Goal: Complete application form: Complete application form

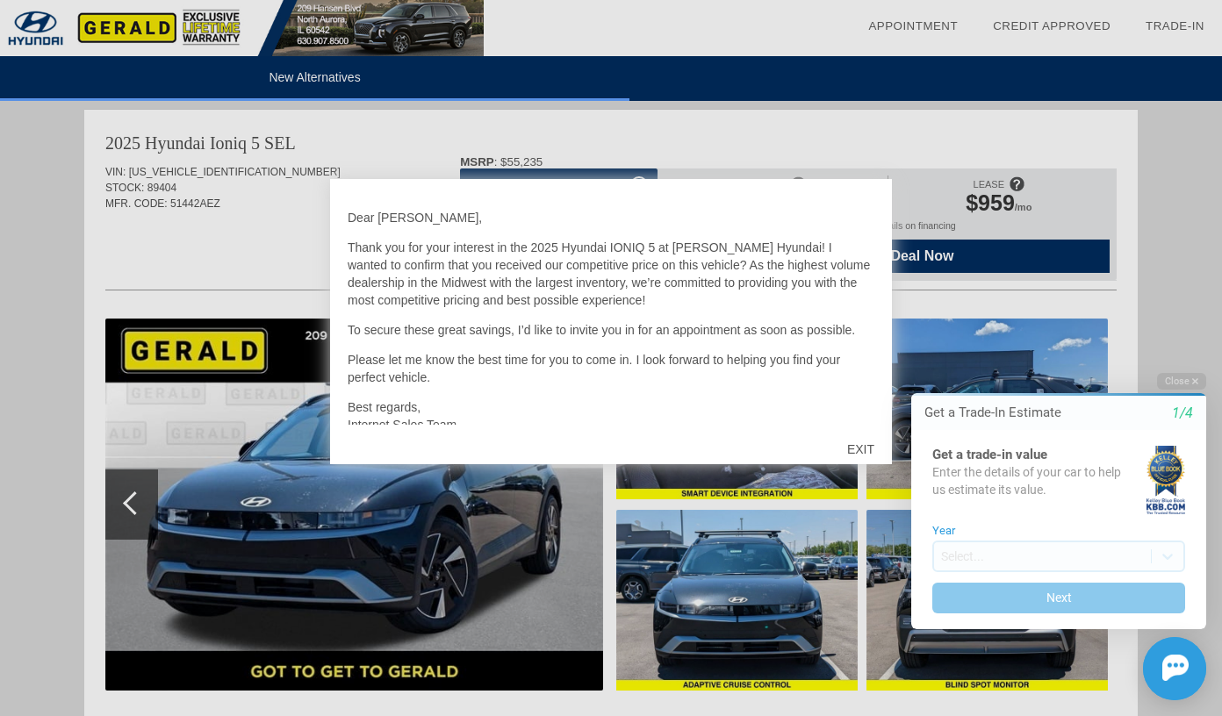
click at [858, 446] on div "EXIT" at bounding box center [861, 449] width 62 height 53
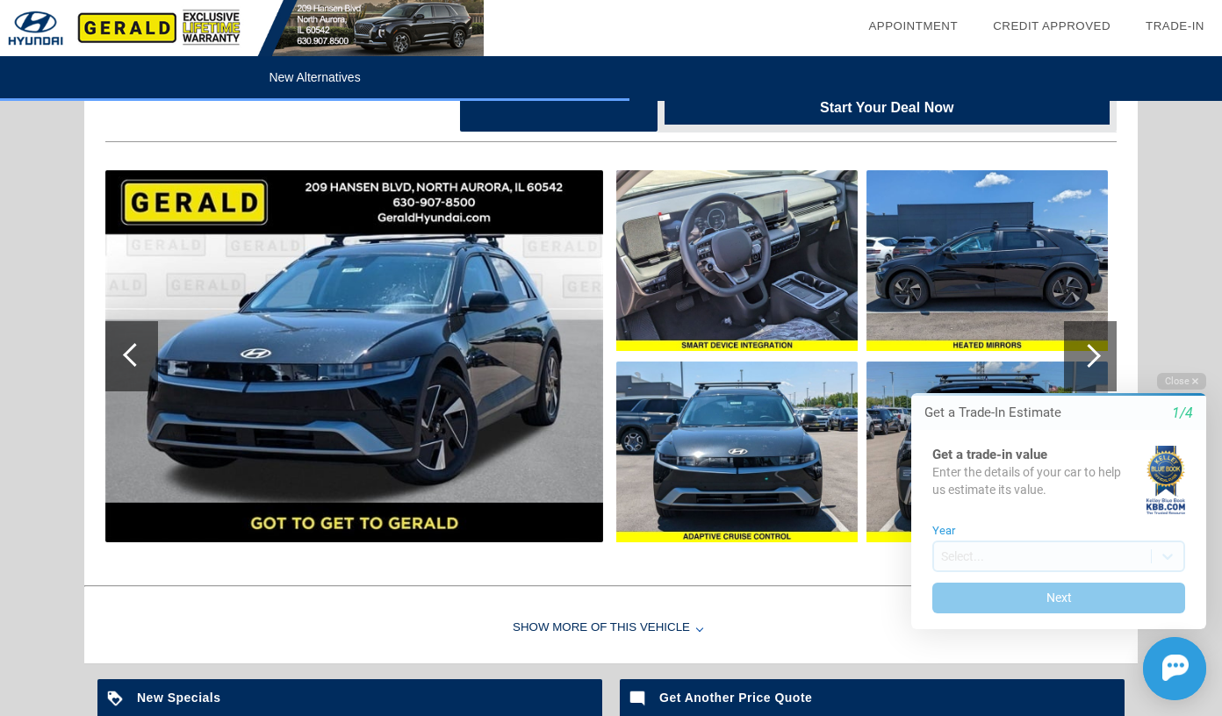
scroll to position [958, 0]
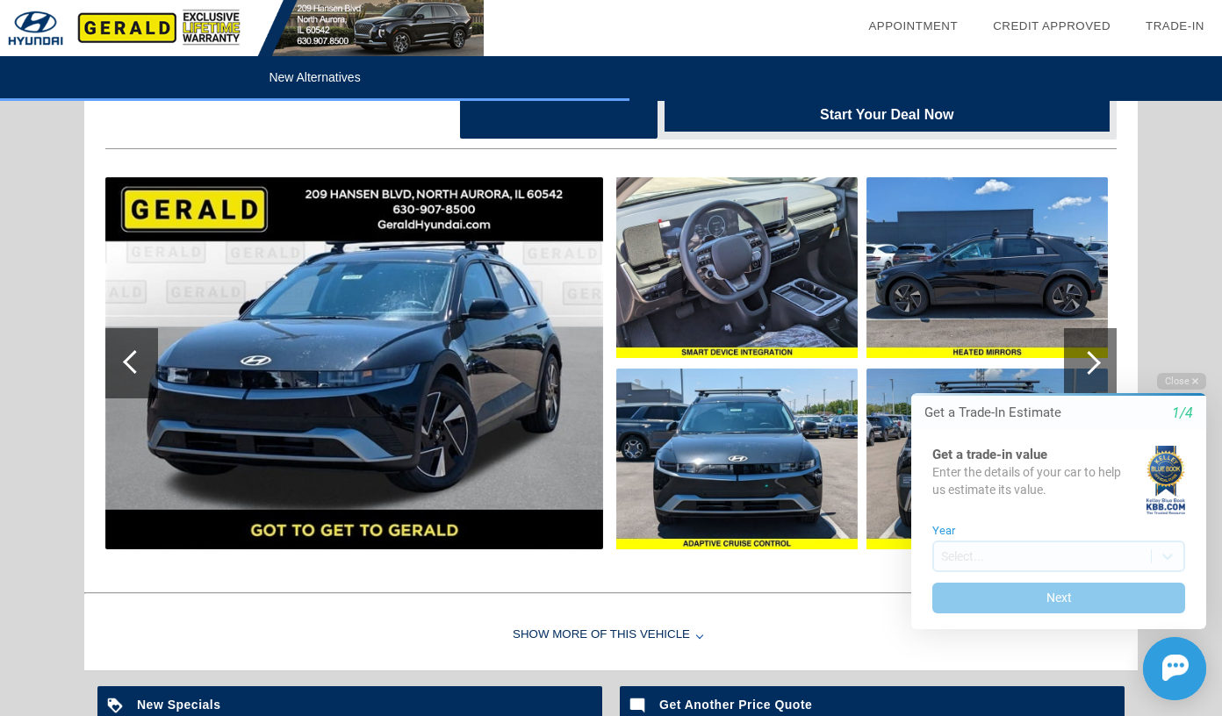
click at [362, 361] on img at bounding box center [354, 363] width 498 height 372
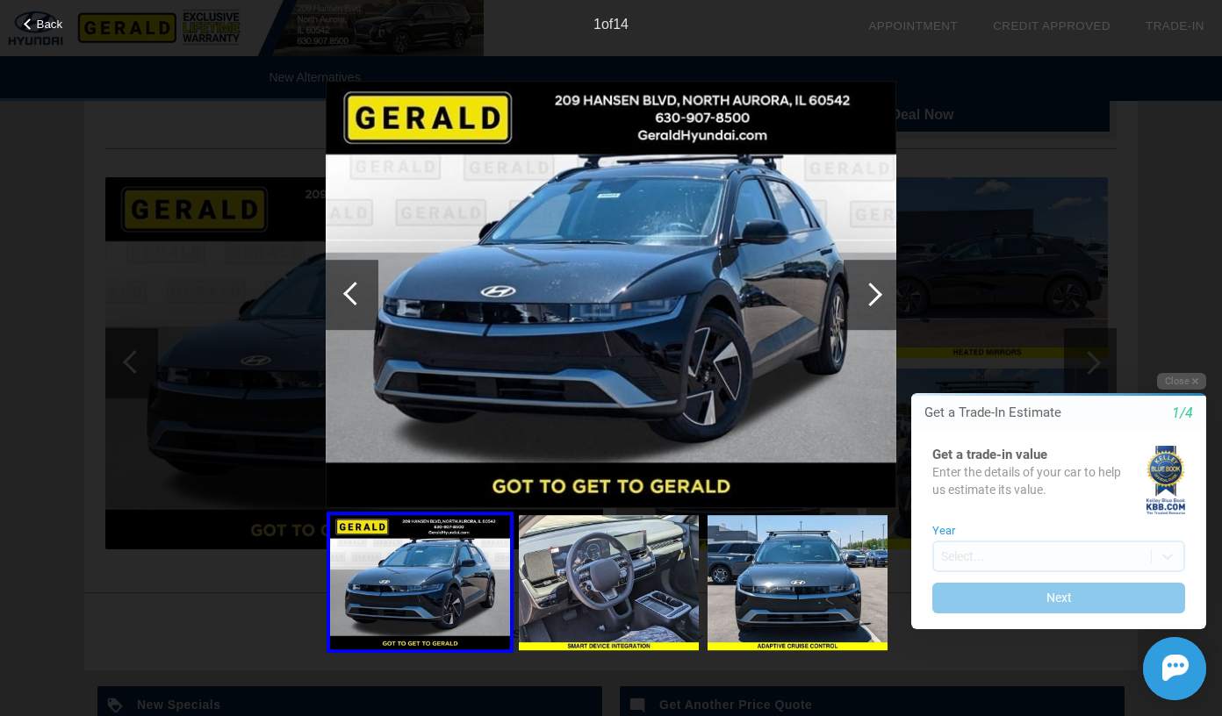
click at [874, 291] on div at bounding box center [871, 295] width 24 height 24
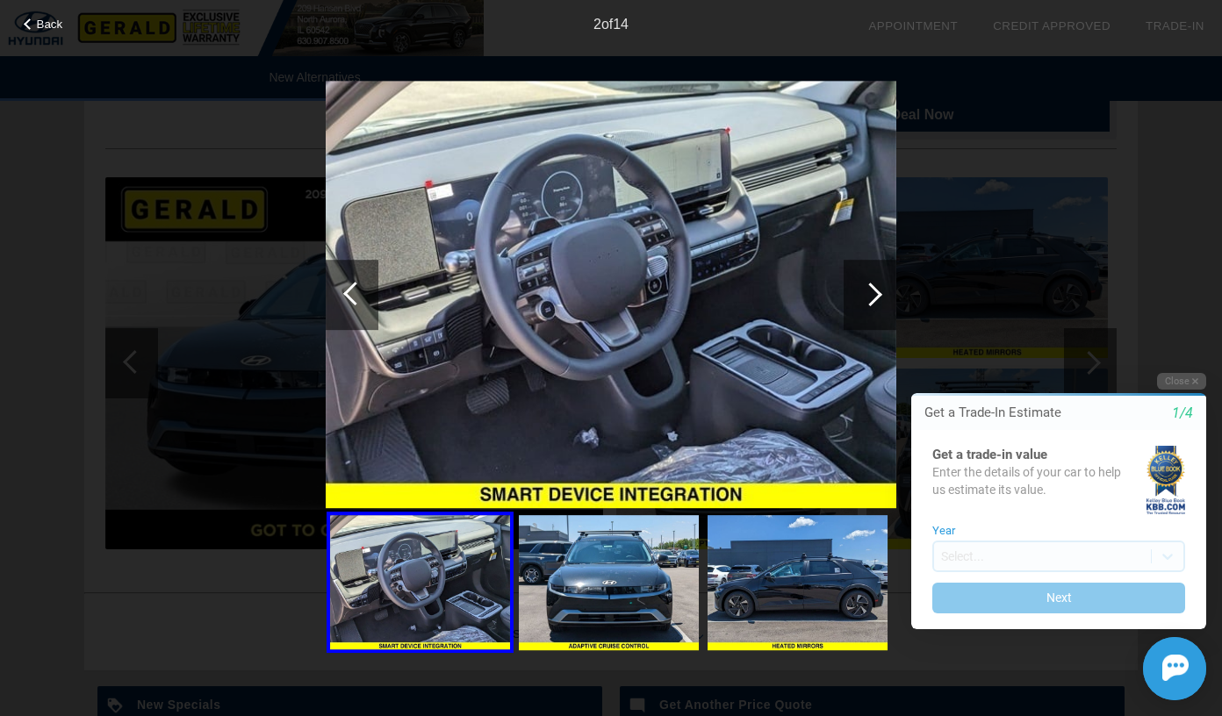
click at [874, 291] on div at bounding box center [871, 295] width 24 height 24
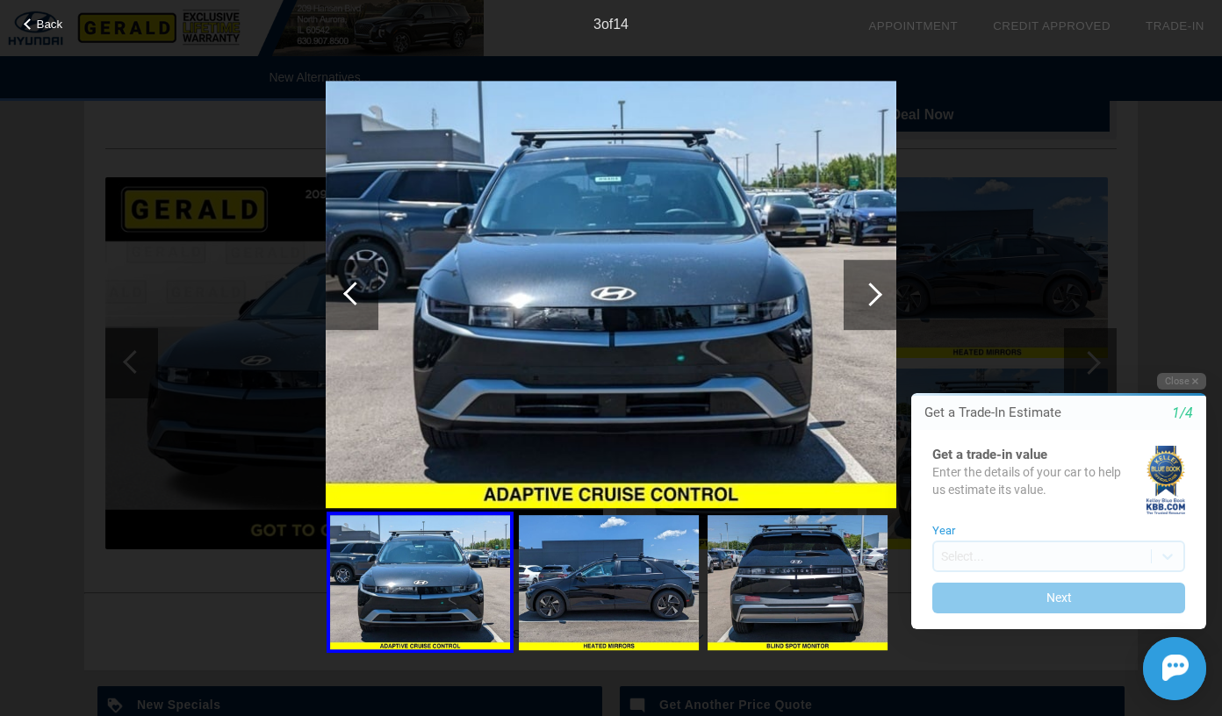
click at [878, 292] on div at bounding box center [871, 295] width 24 height 24
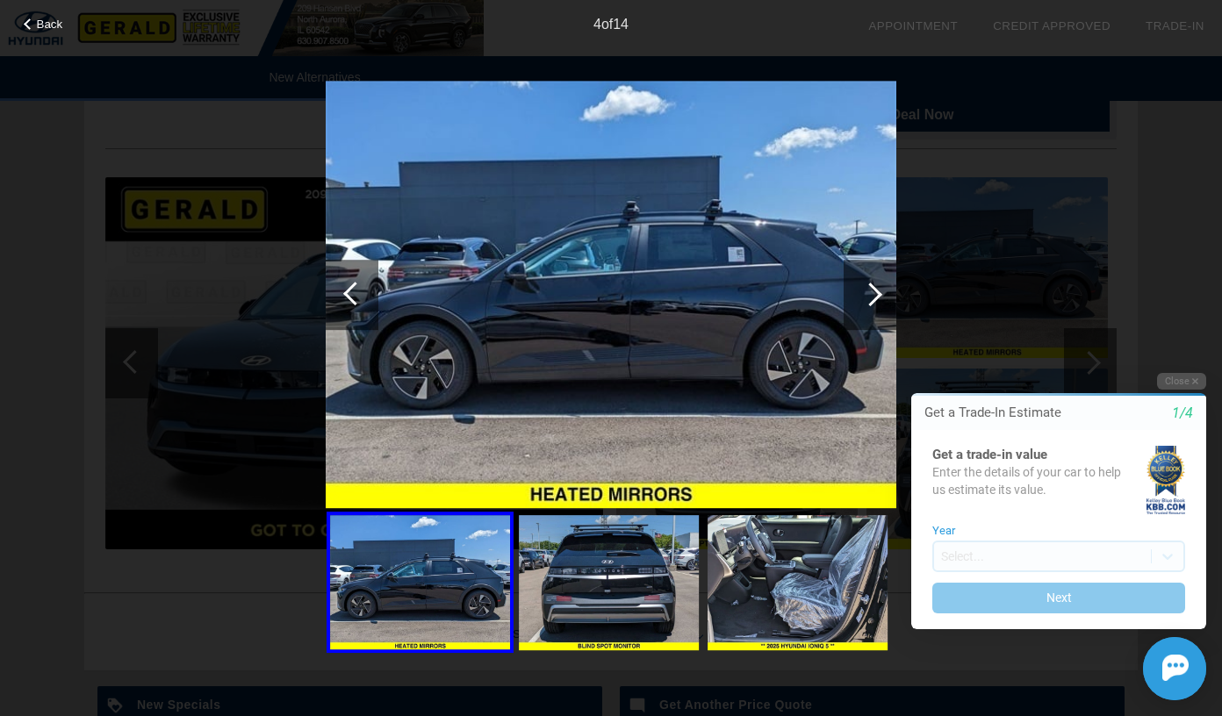
click at [877, 293] on div at bounding box center [871, 295] width 24 height 24
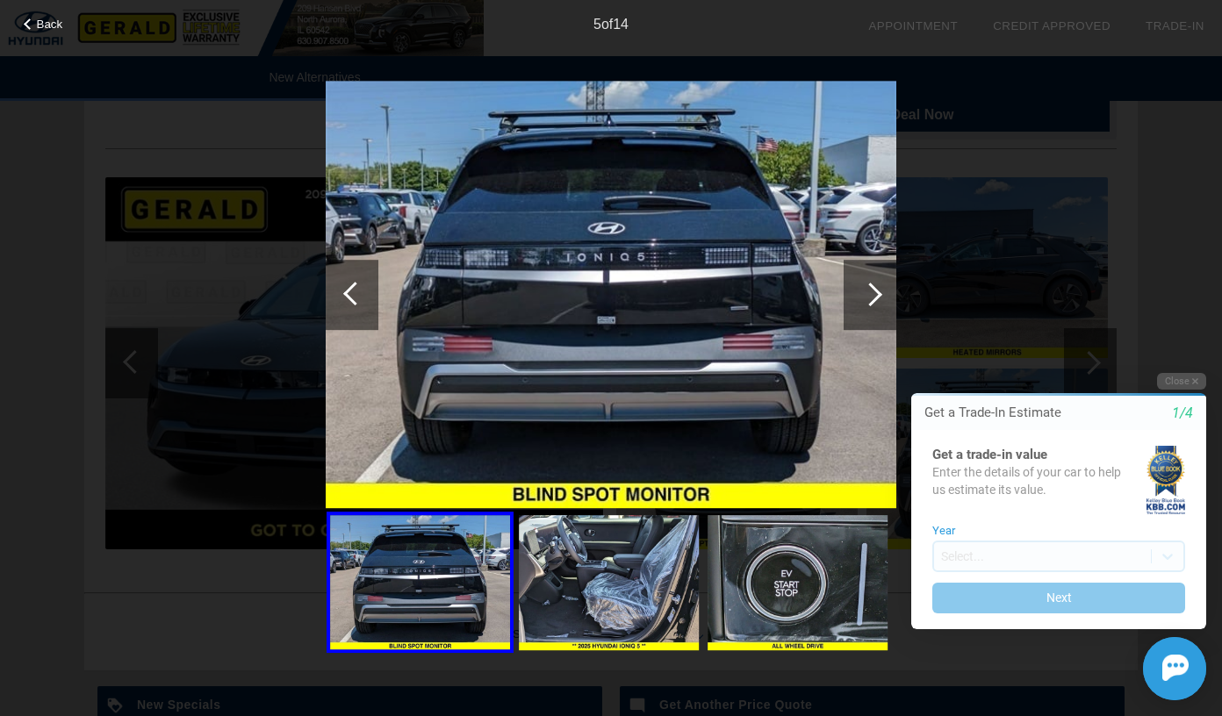
click at [877, 293] on div at bounding box center [871, 295] width 24 height 24
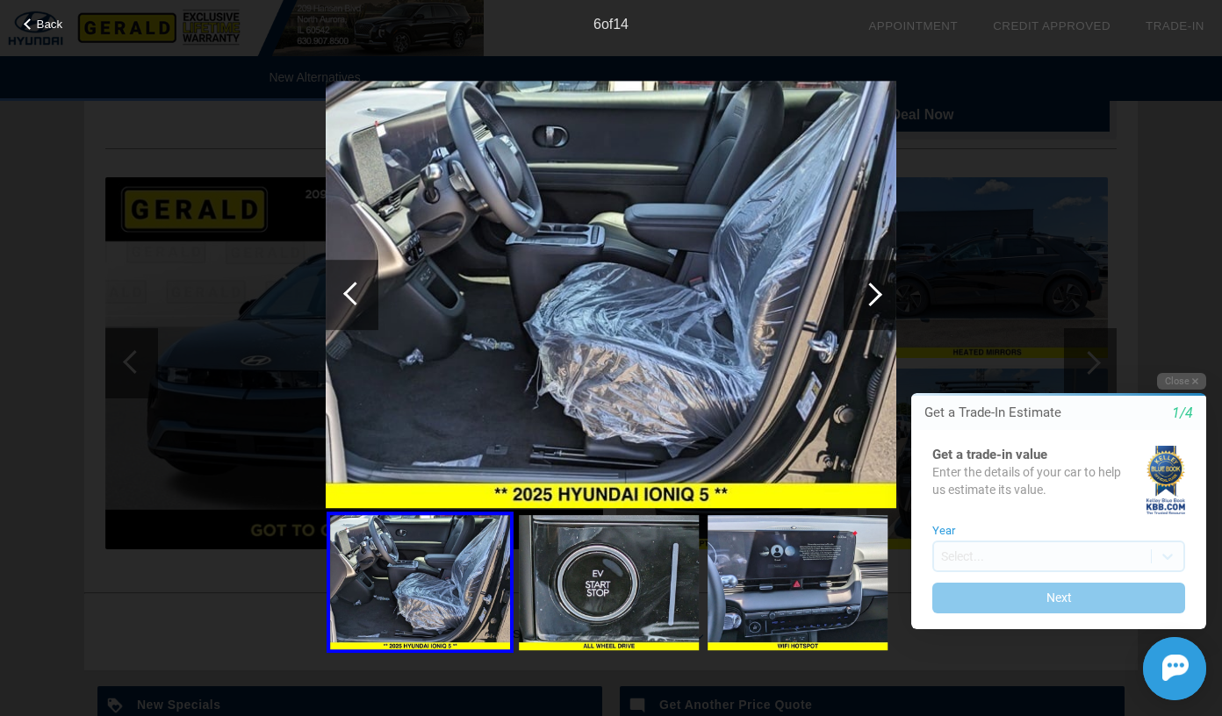
click at [344, 298] on div at bounding box center [352, 295] width 53 height 70
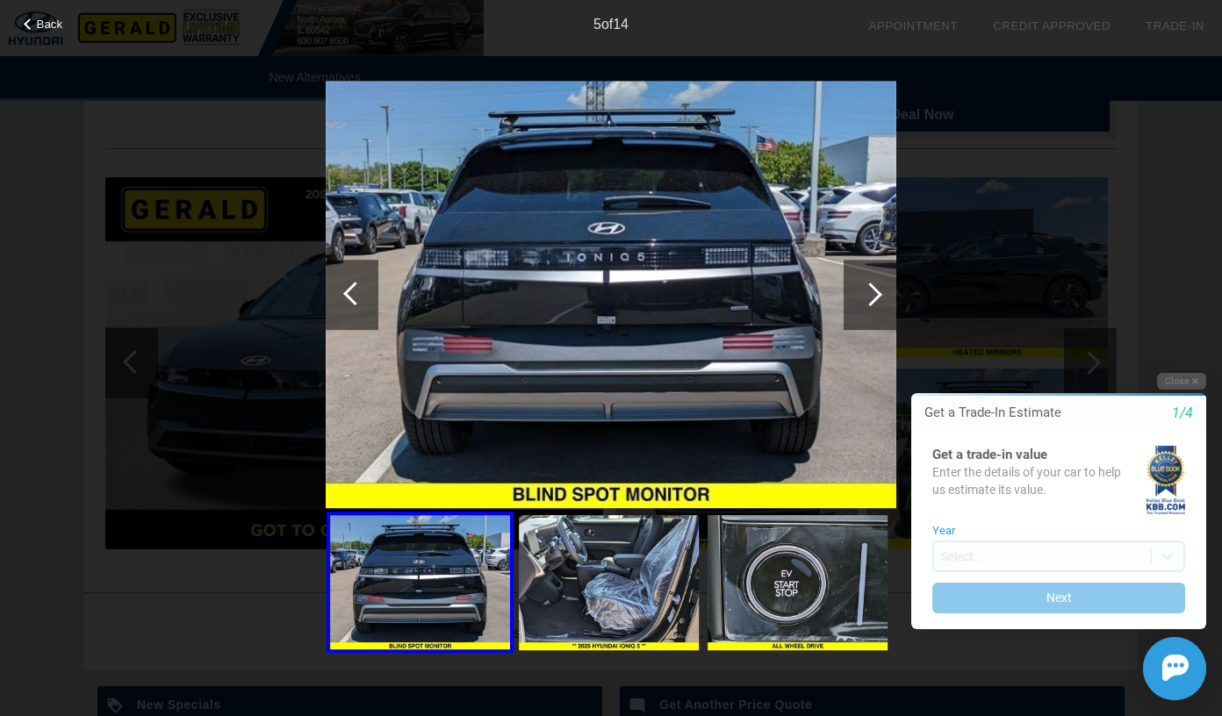
click at [878, 293] on div at bounding box center [871, 295] width 24 height 24
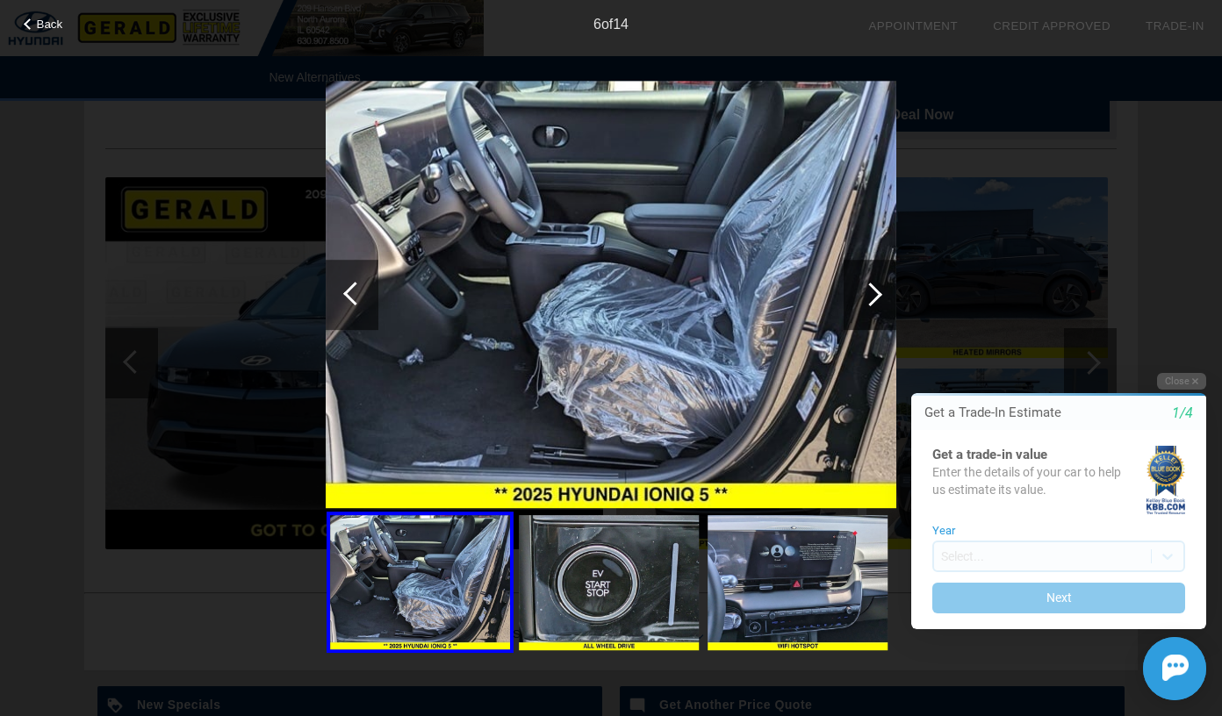
click at [878, 292] on div at bounding box center [871, 295] width 24 height 24
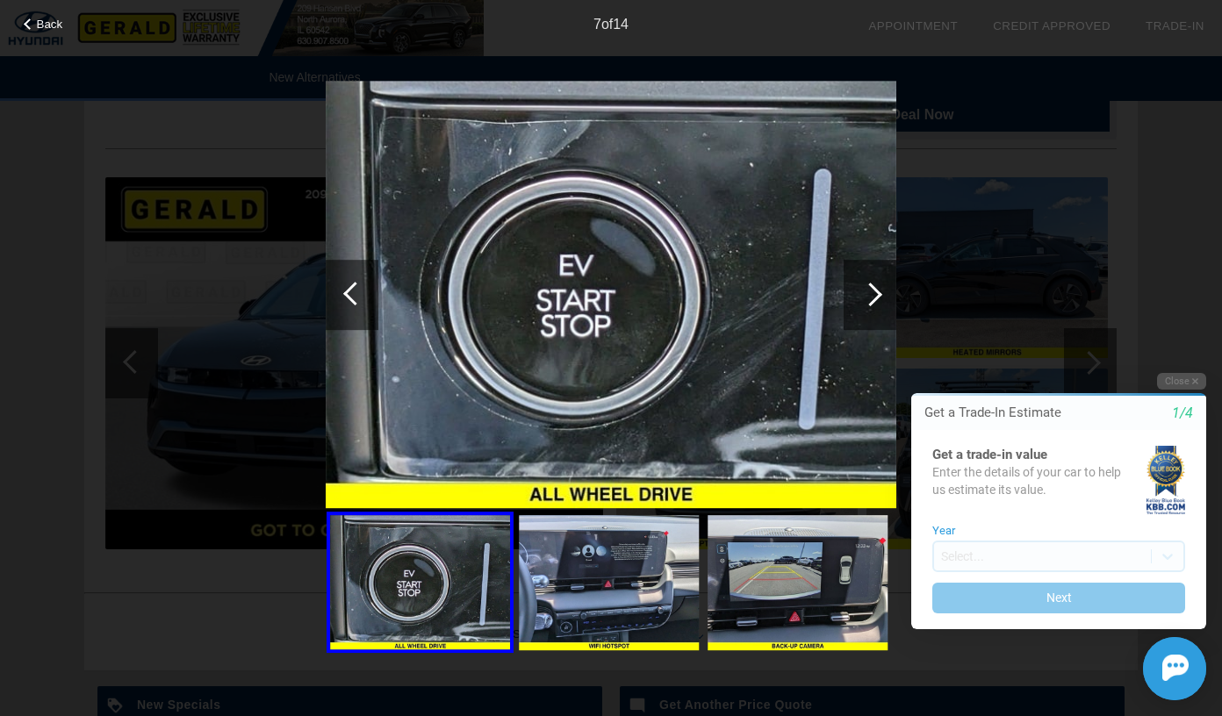
click at [878, 292] on div at bounding box center [871, 295] width 24 height 24
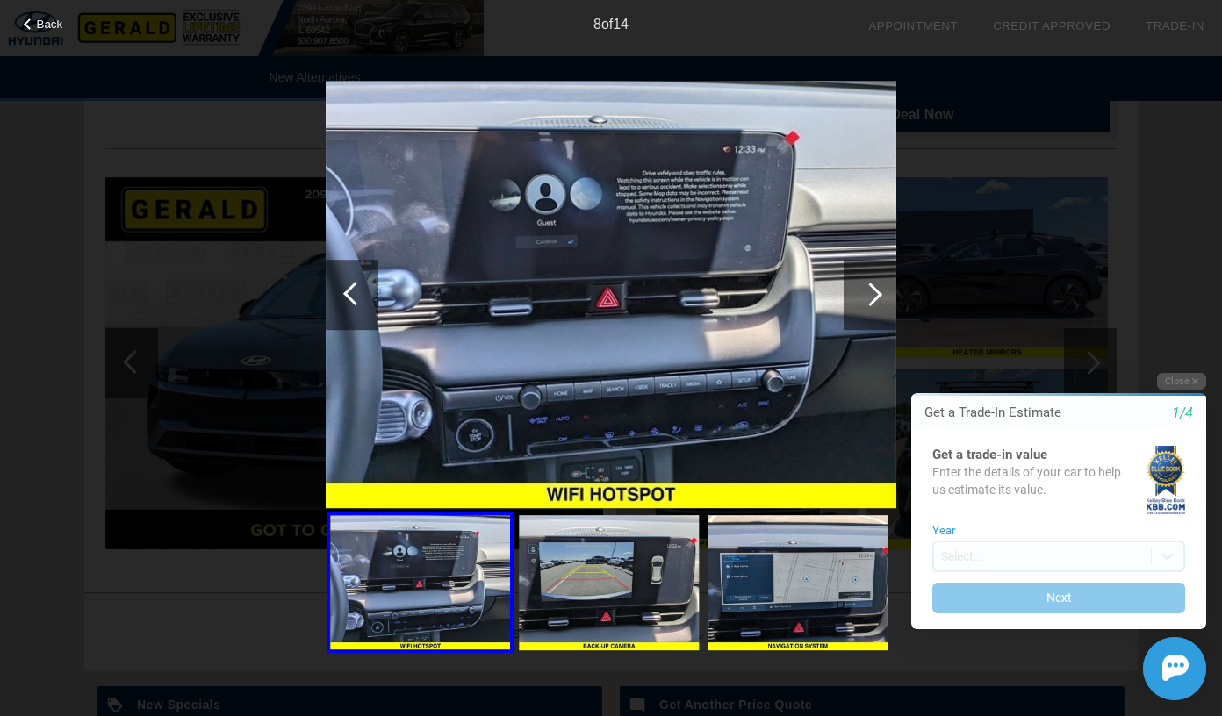
click at [878, 292] on div at bounding box center [871, 295] width 24 height 24
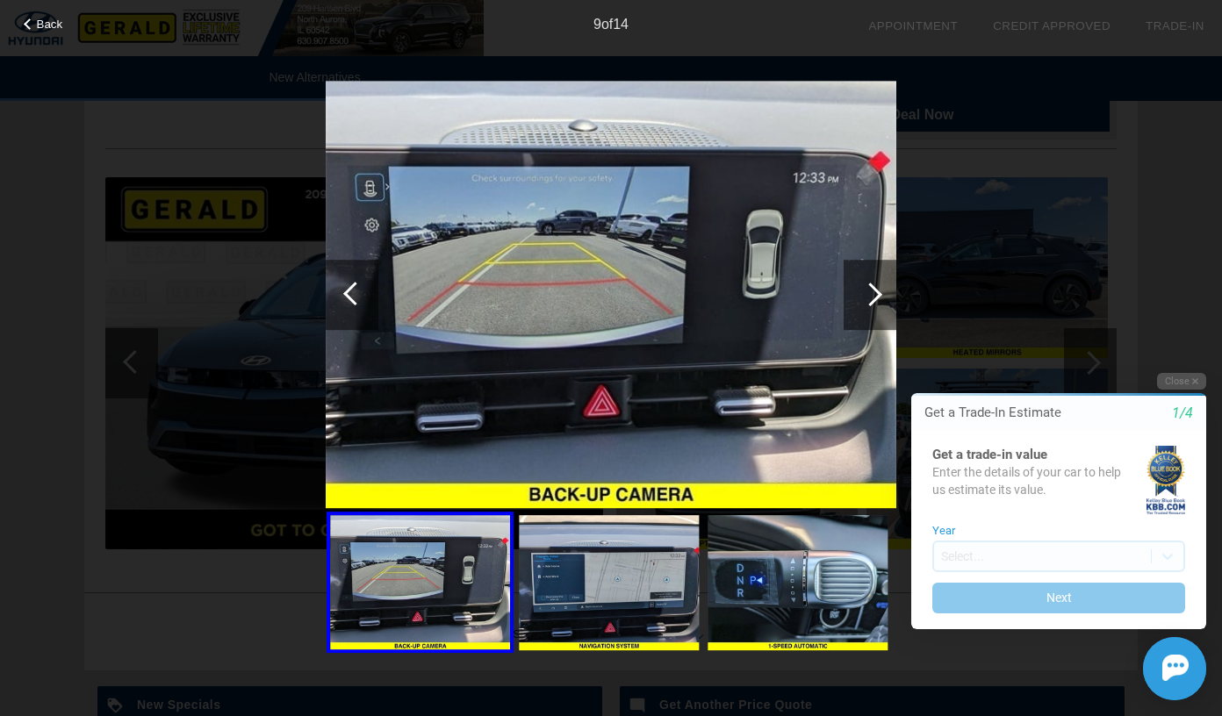
click at [878, 292] on div at bounding box center [871, 295] width 24 height 24
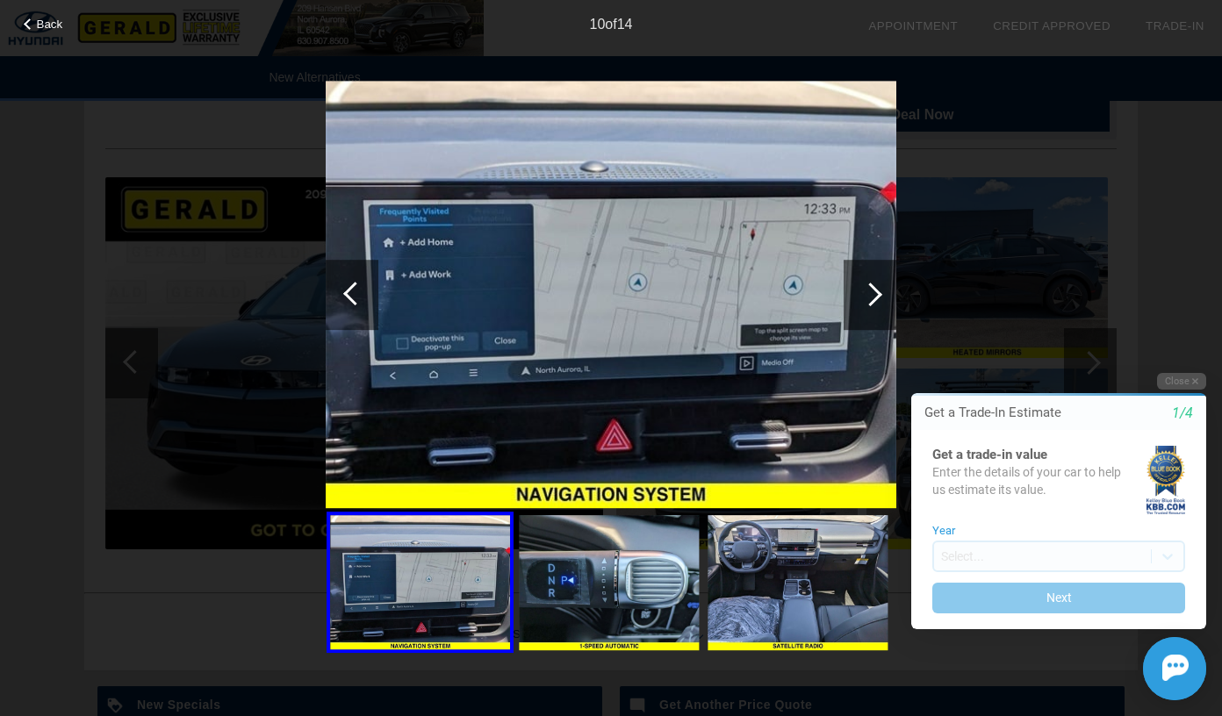
click at [878, 291] on div at bounding box center [871, 295] width 24 height 24
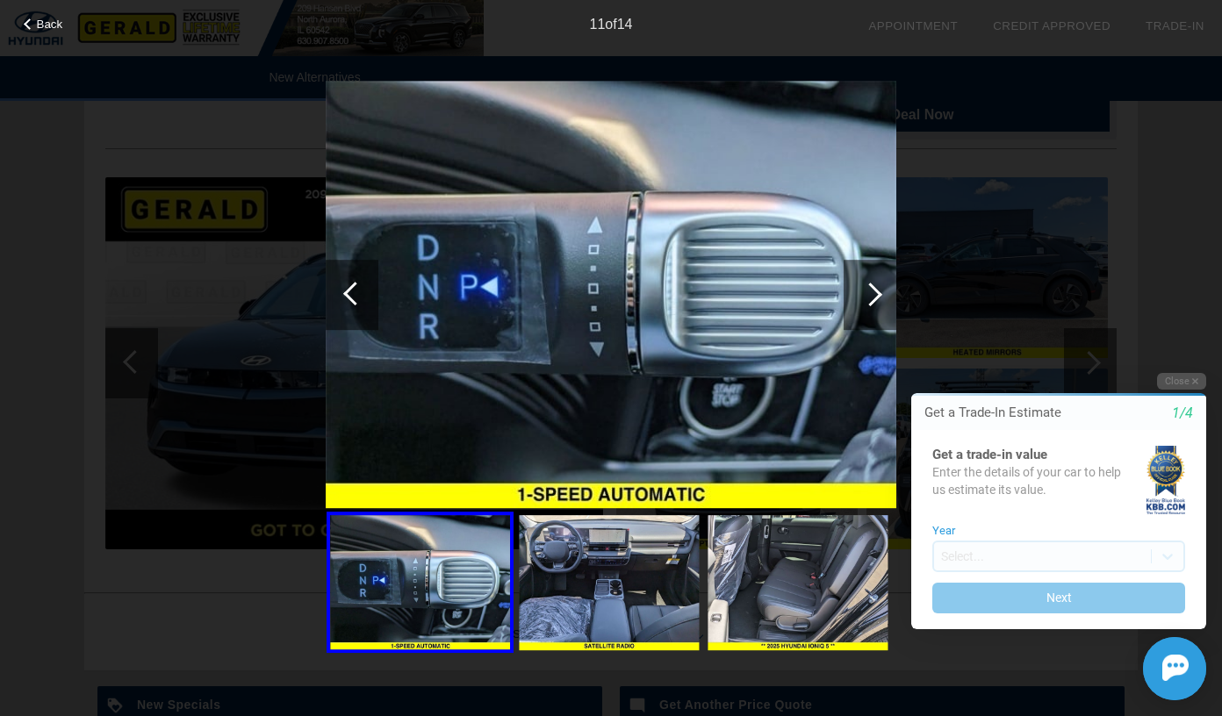
click at [878, 291] on div at bounding box center [871, 295] width 24 height 24
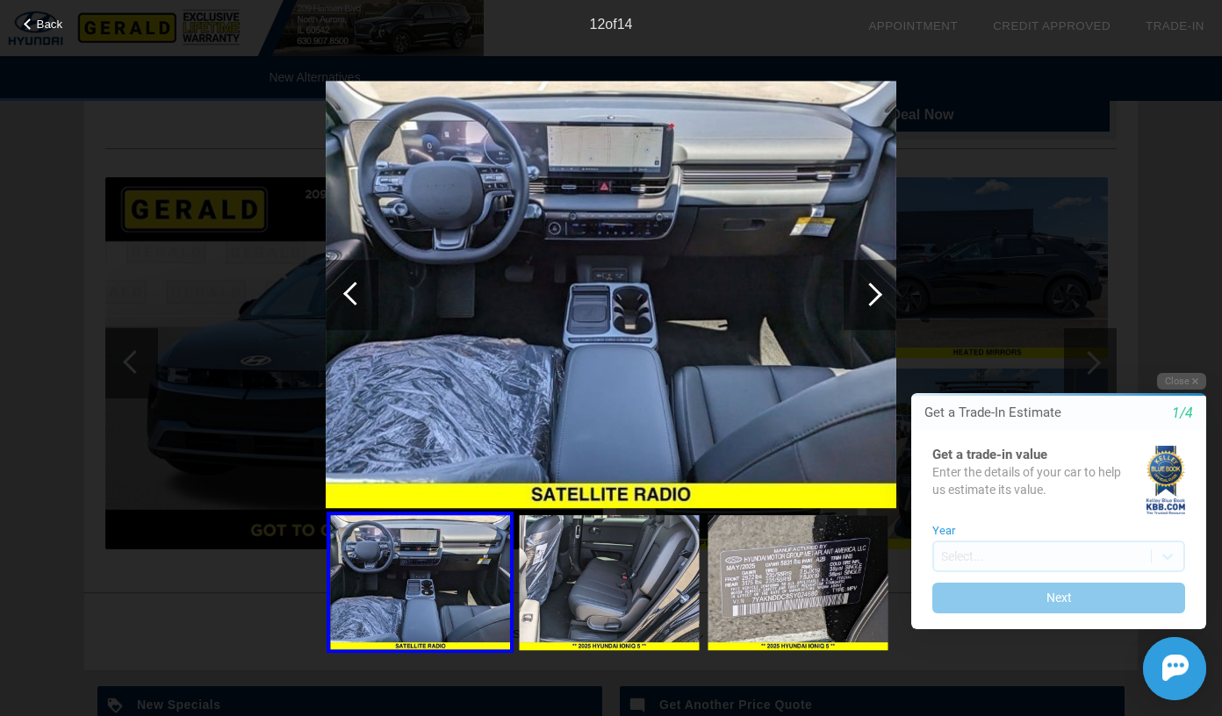
click at [356, 291] on div at bounding box center [355, 294] width 24 height 24
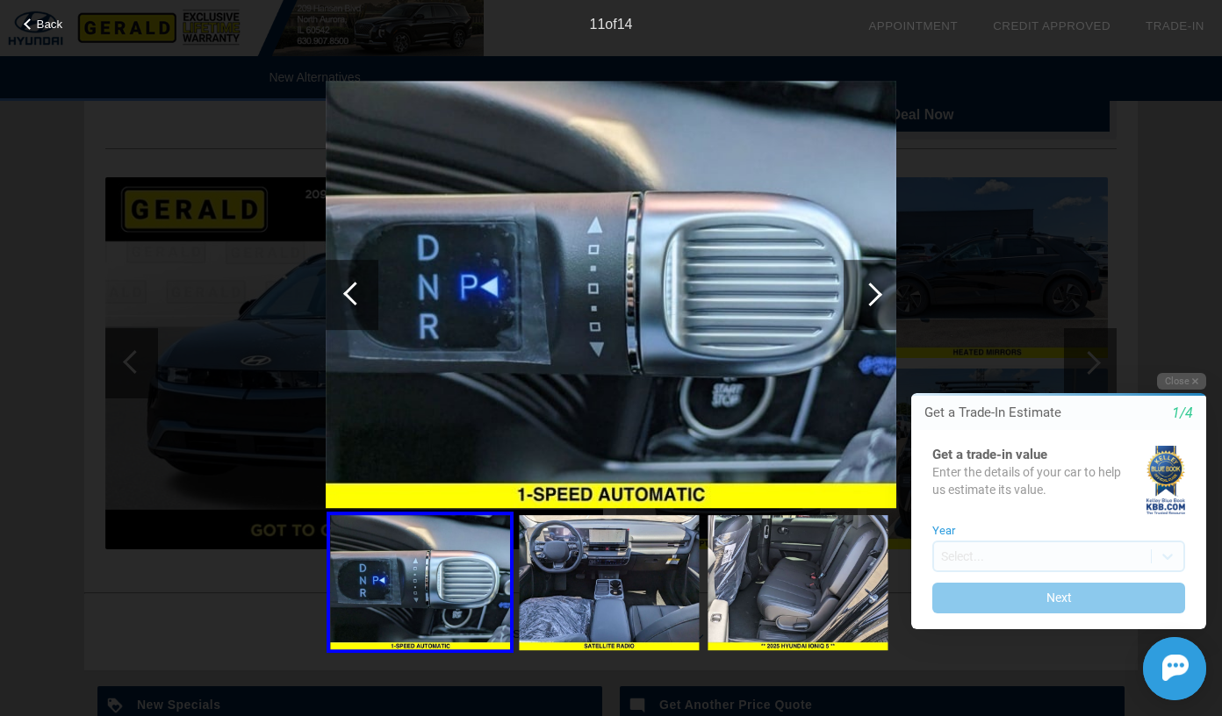
click at [873, 295] on div at bounding box center [871, 295] width 24 height 24
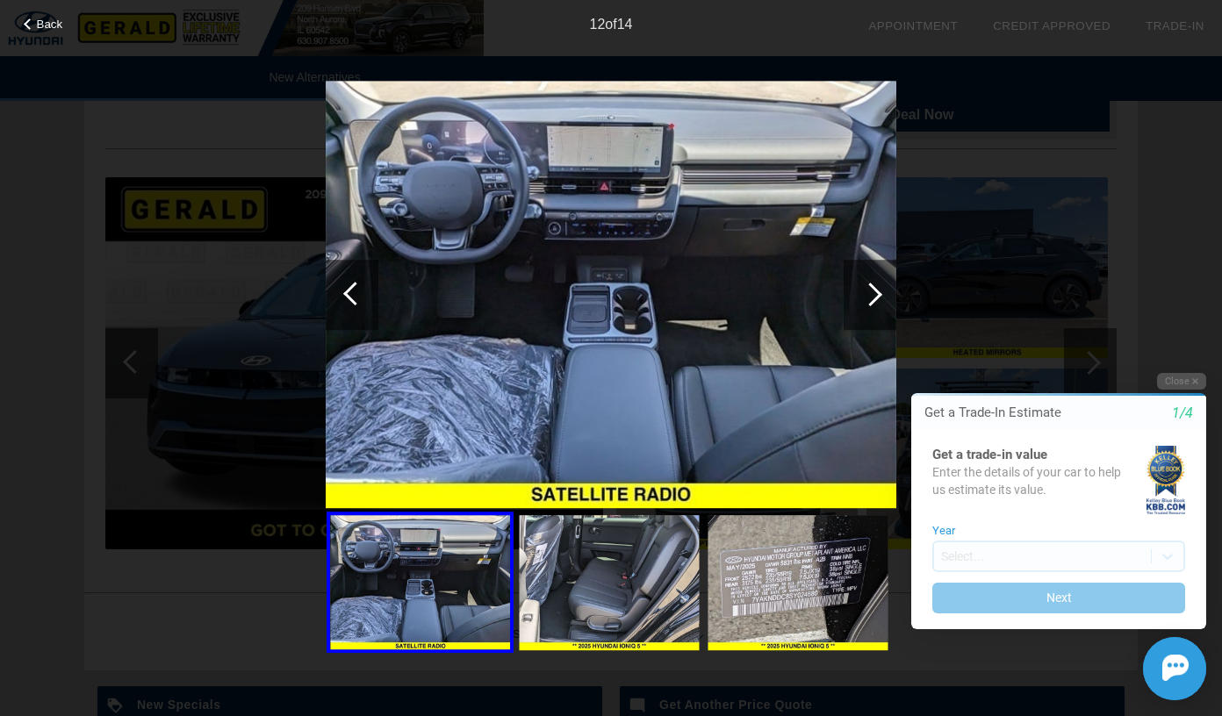
click at [873, 295] on div at bounding box center [871, 295] width 24 height 24
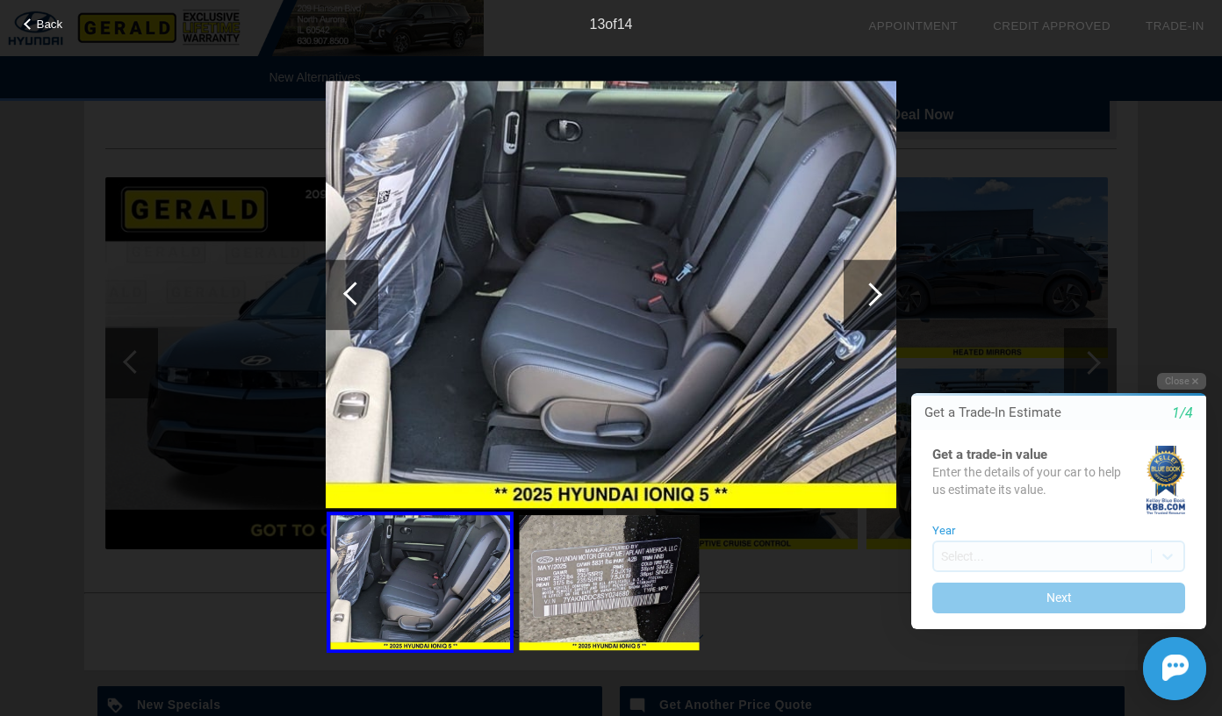
click at [873, 295] on div at bounding box center [871, 295] width 24 height 24
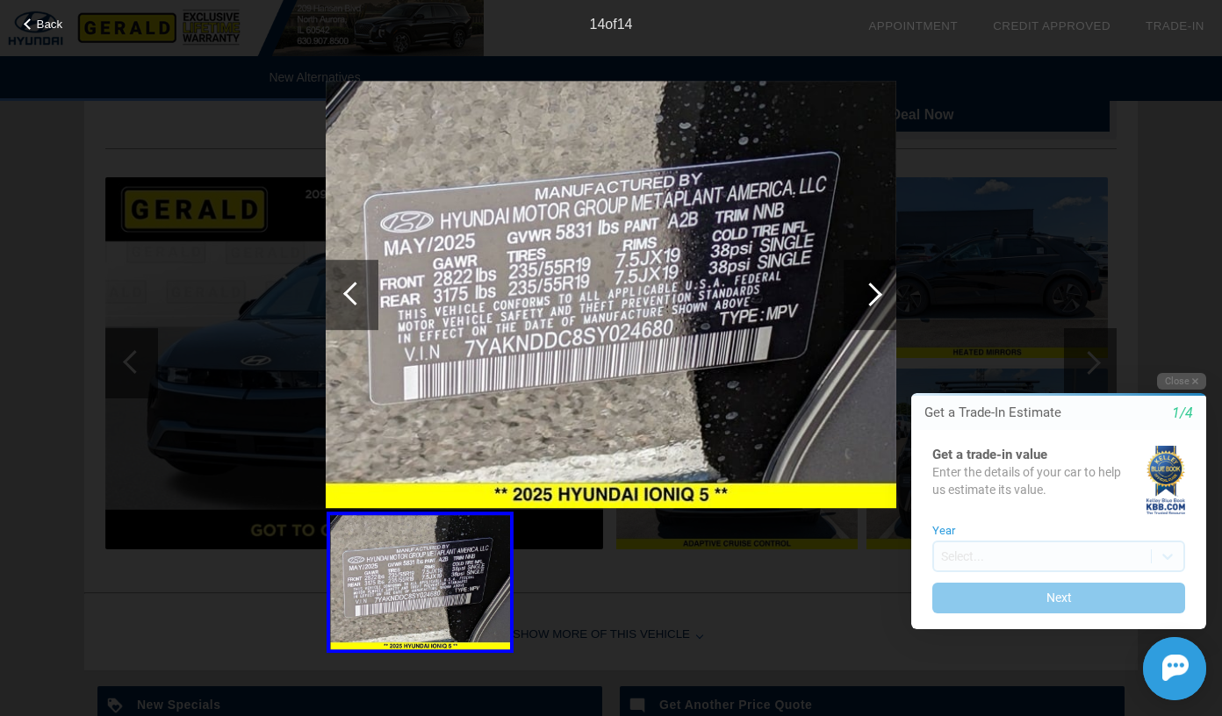
click at [873, 295] on div at bounding box center [871, 295] width 24 height 24
click at [880, 289] on div at bounding box center [870, 295] width 53 height 70
click at [1039, 222] on div "Back 14 of 14" at bounding box center [611, 358] width 1222 height 716
click at [869, 291] on div at bounding box center [871, 295] width 24 height 24
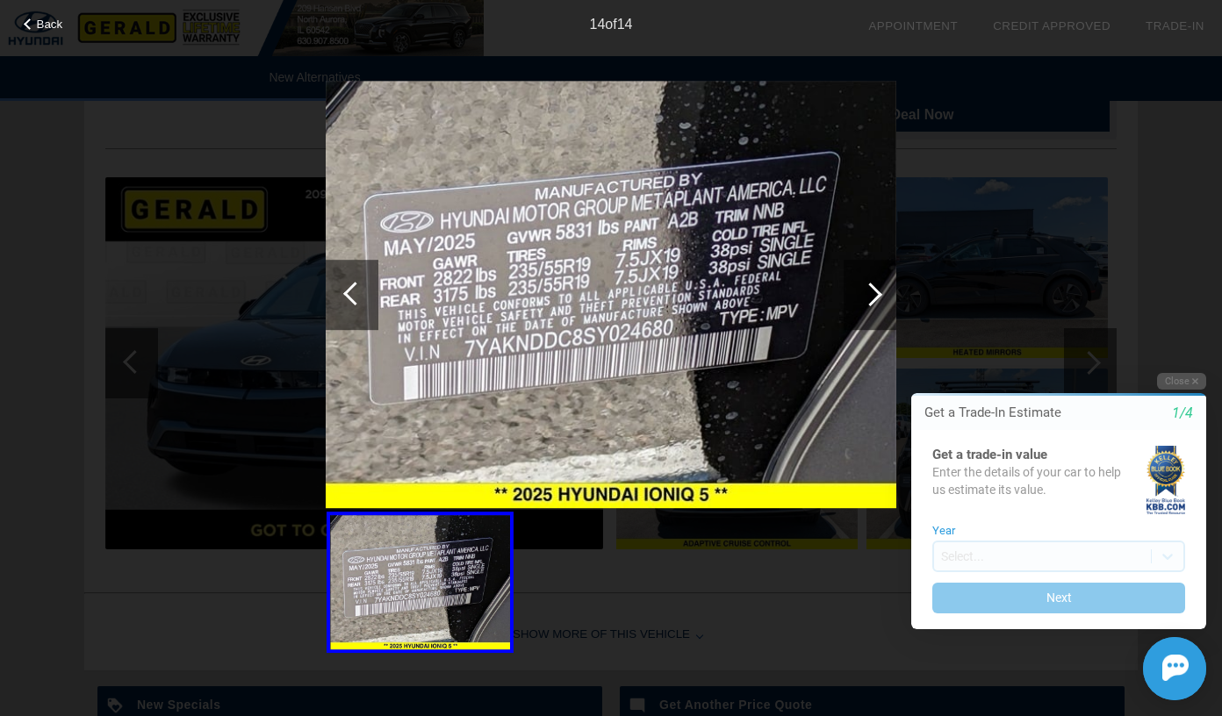
click at [349, 291] on div at bounding box center [355, 294] width 24 height 24
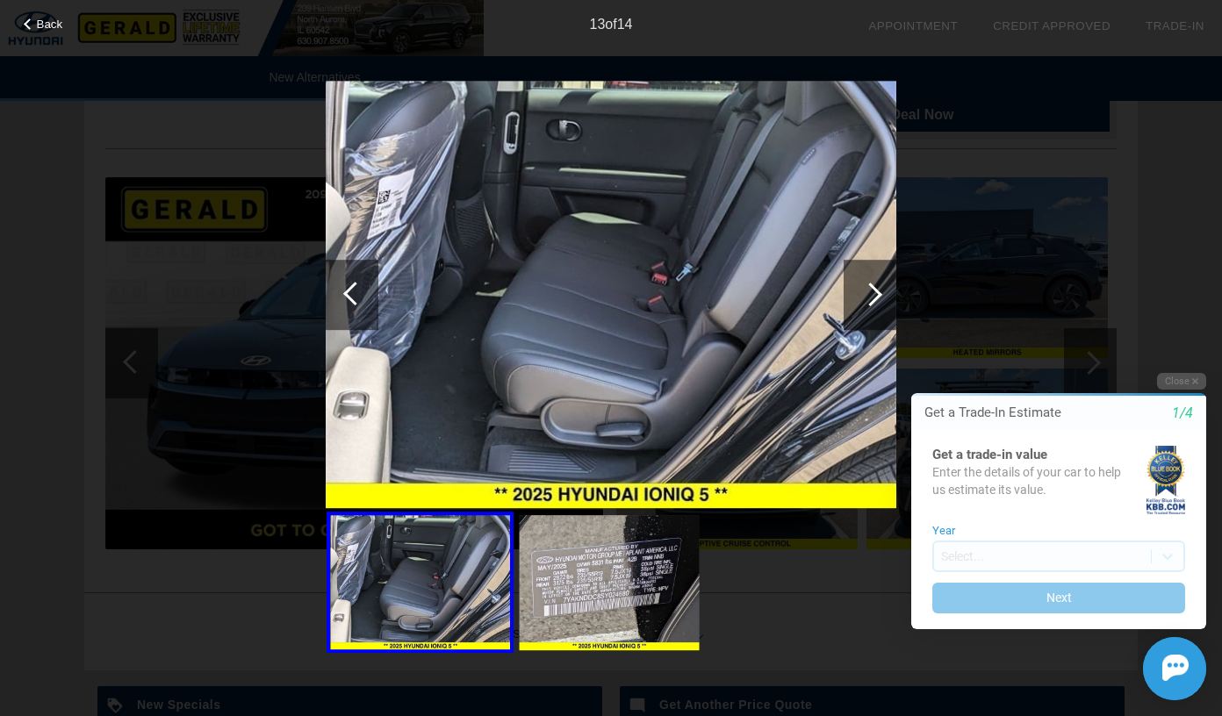
click at [881, 289] on div at bounding box center [870, 295] width 53 height 70
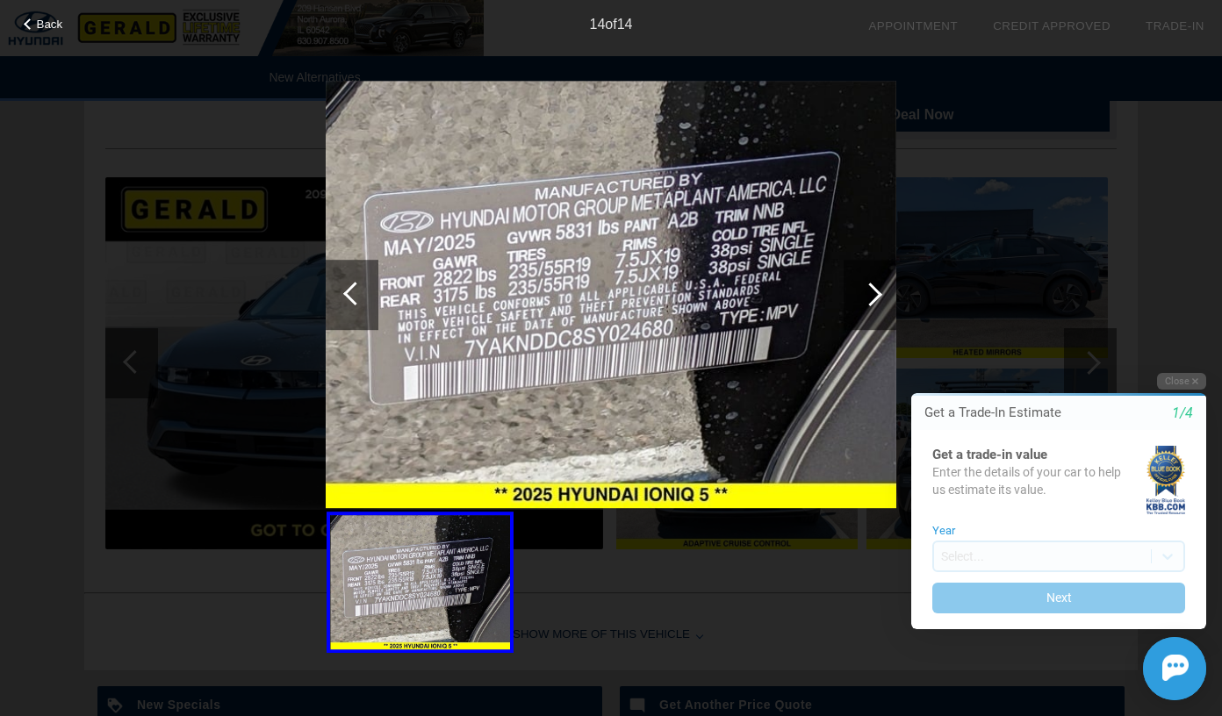
click at [881, 289] on div at bounding box center [870, 295] width 53 height 70
click at [350, 286] on div at bounding box center [352, 295] width 53 height 70
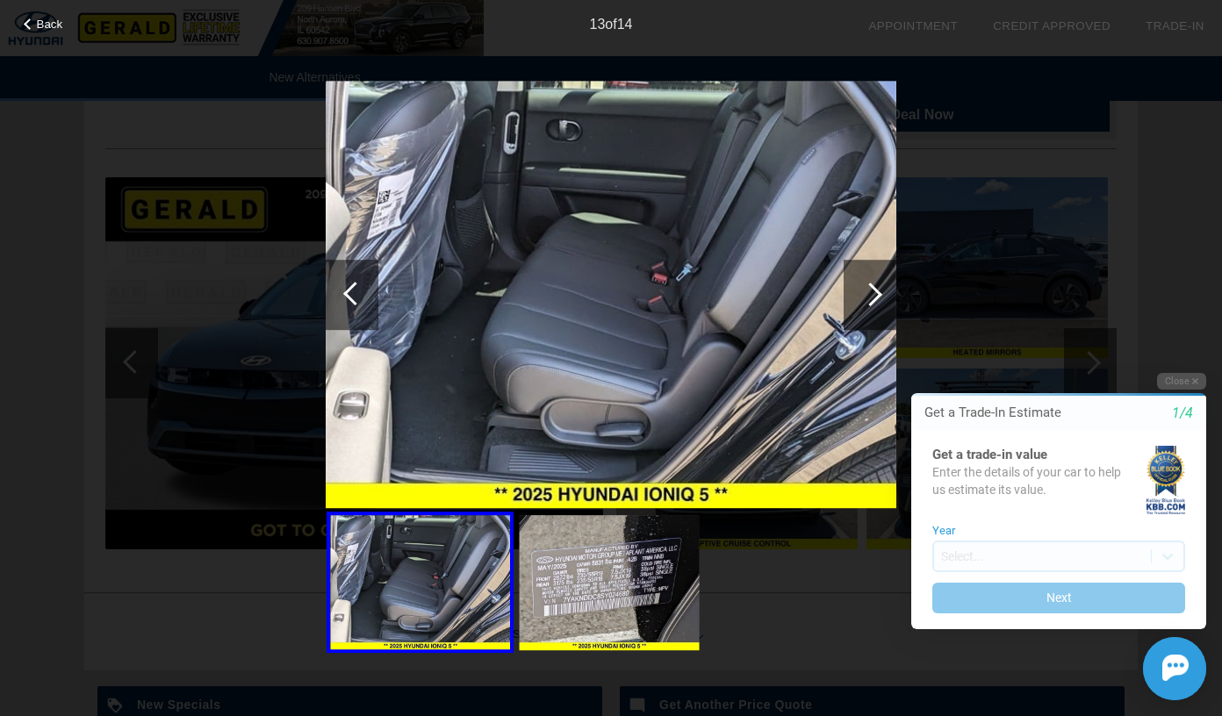
click at [348, 291] on div at bounding box center [355, 294] width 24 height 24
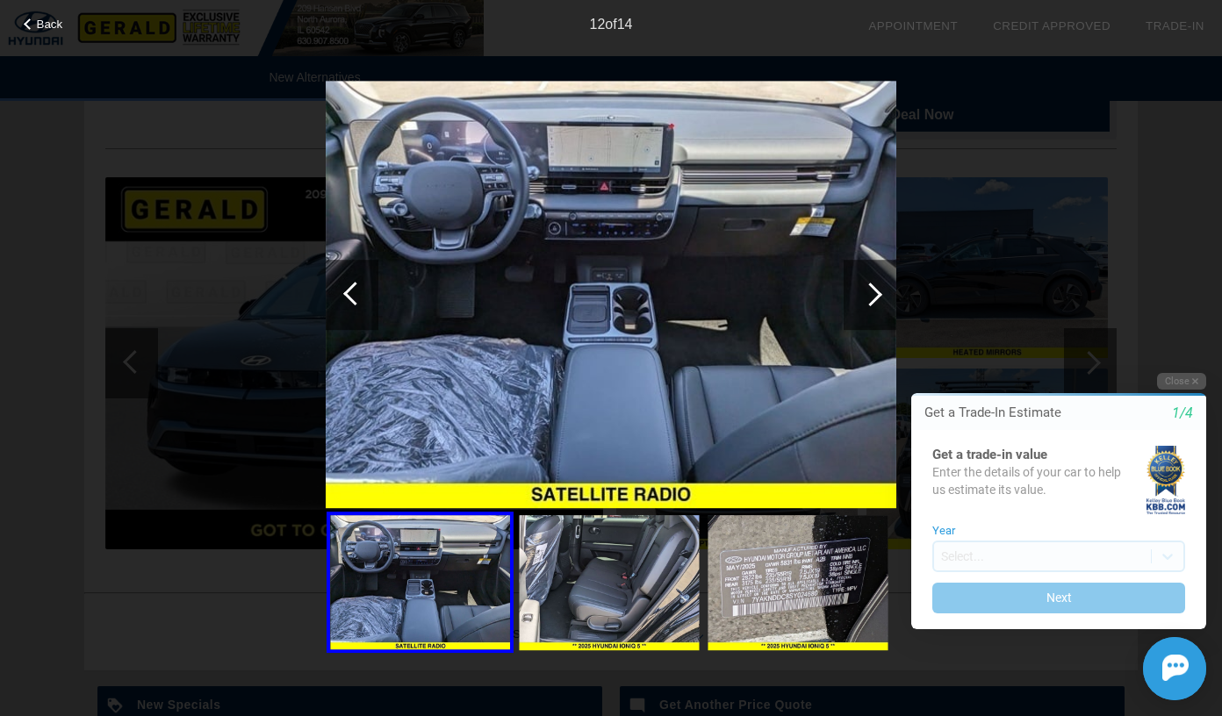
click at [347, 291] on div at bounding box center [355, 294] width 24 height 24
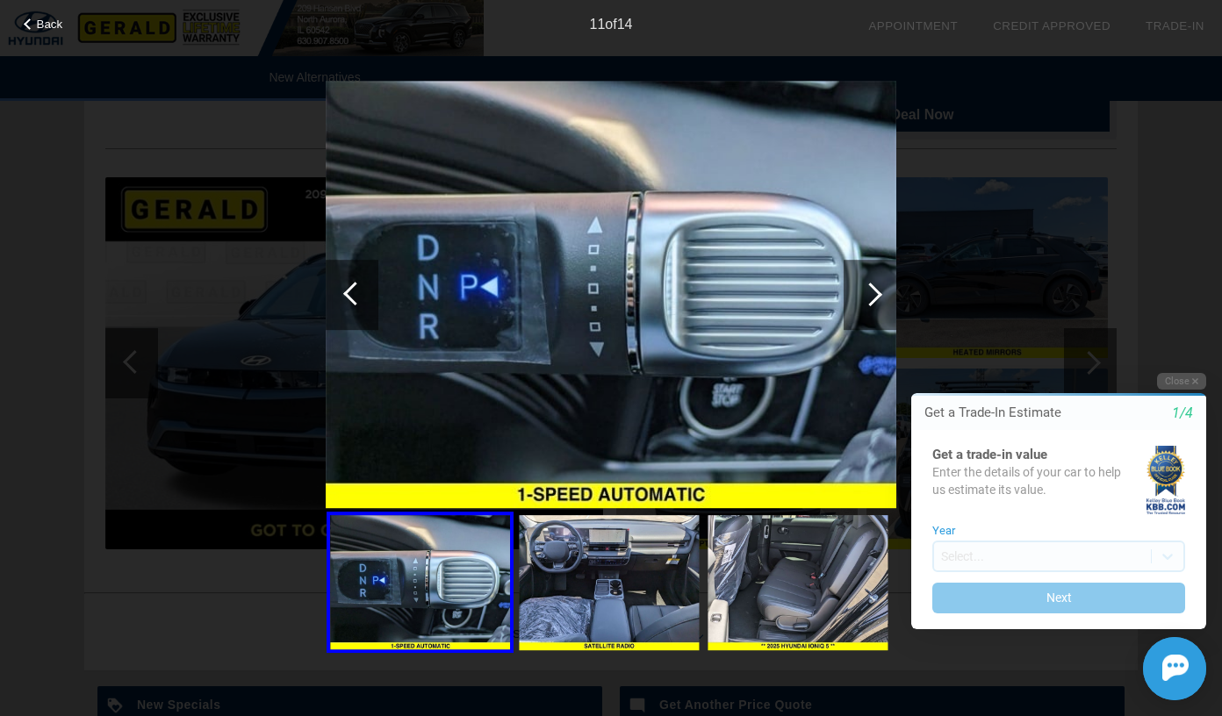
click at [347, 292] on div at bounding box center [355, 294] width 24 height 24
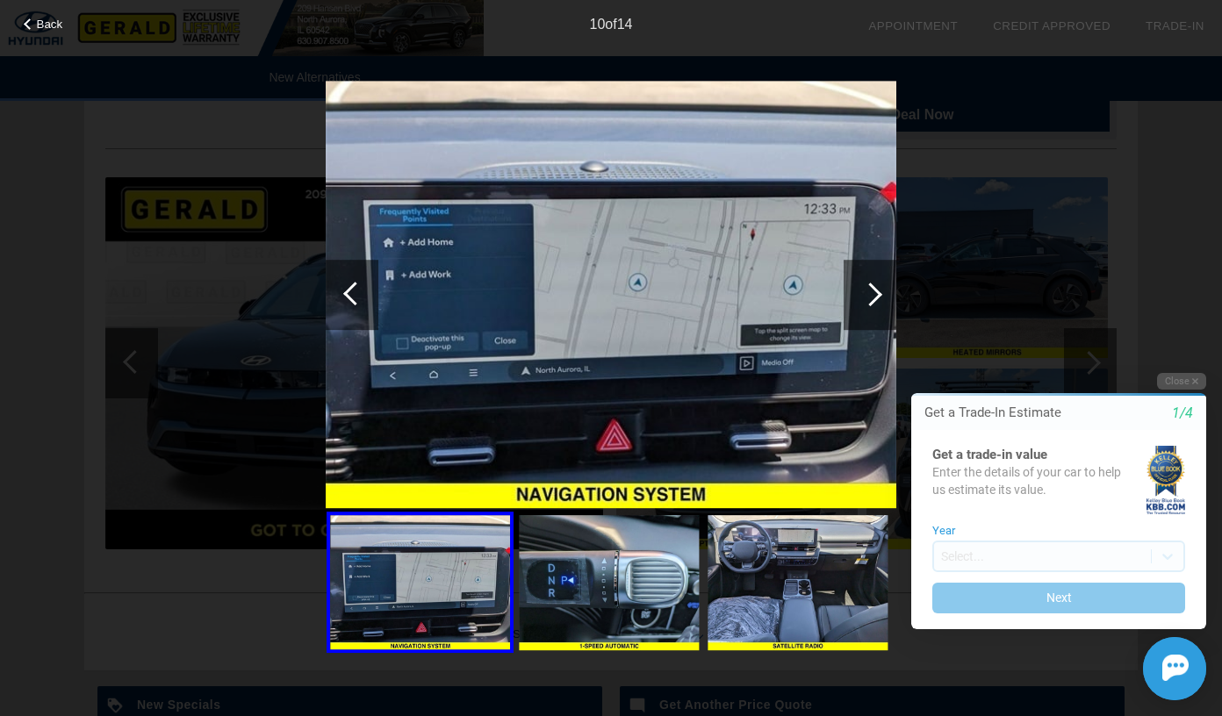
click at [347, 292] on div at bounding box center [355, 294] width 24 height 24
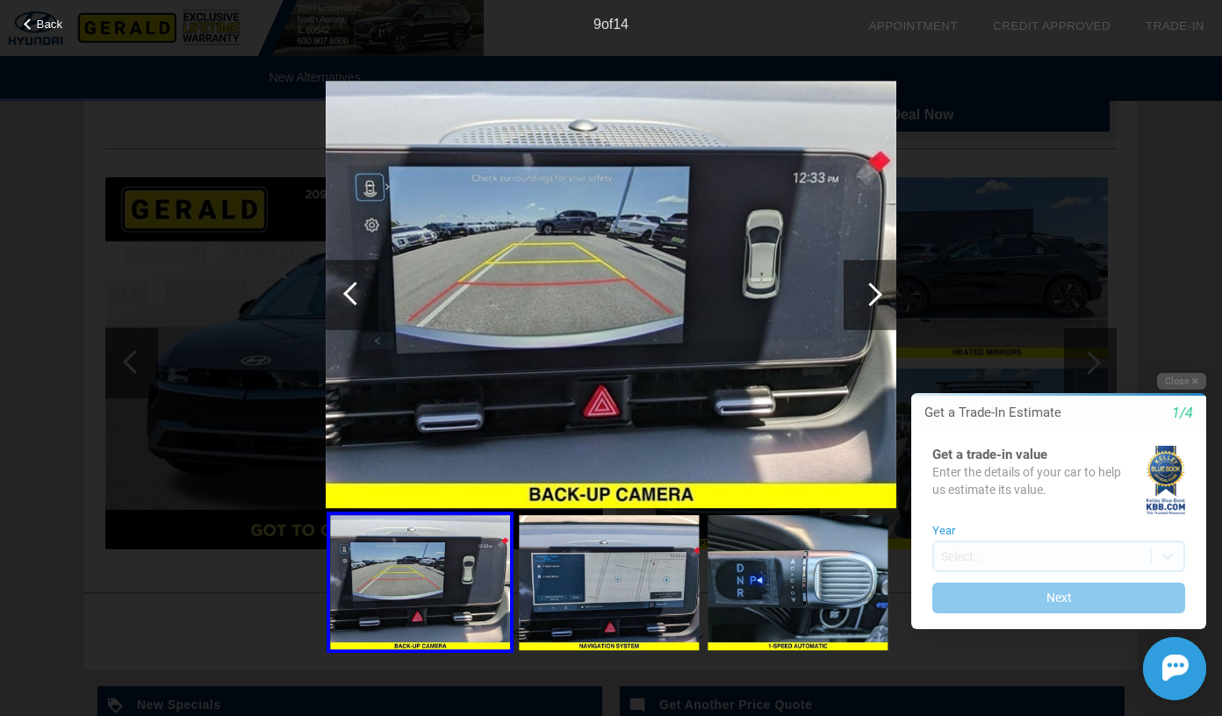
click at [347, 292] on div at bounding box center [355, 294] width 24 height 24
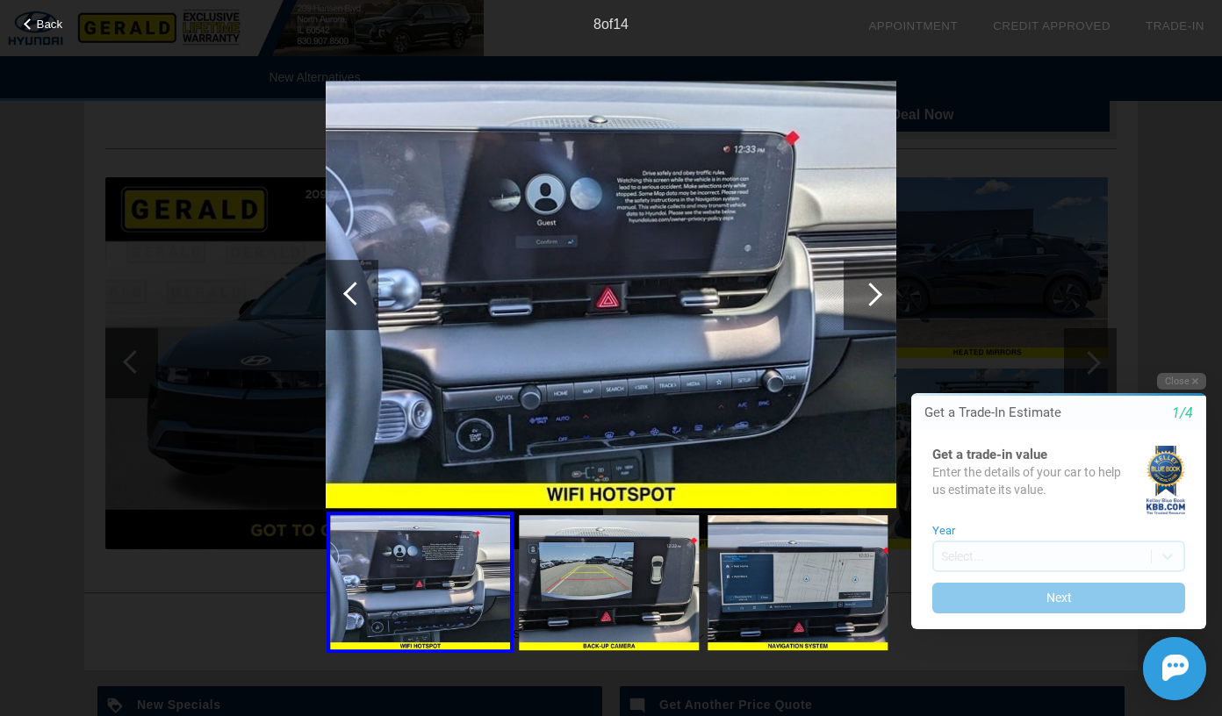
click at [347, 292] on div at bounding box center [355, 294] width 24 height 24
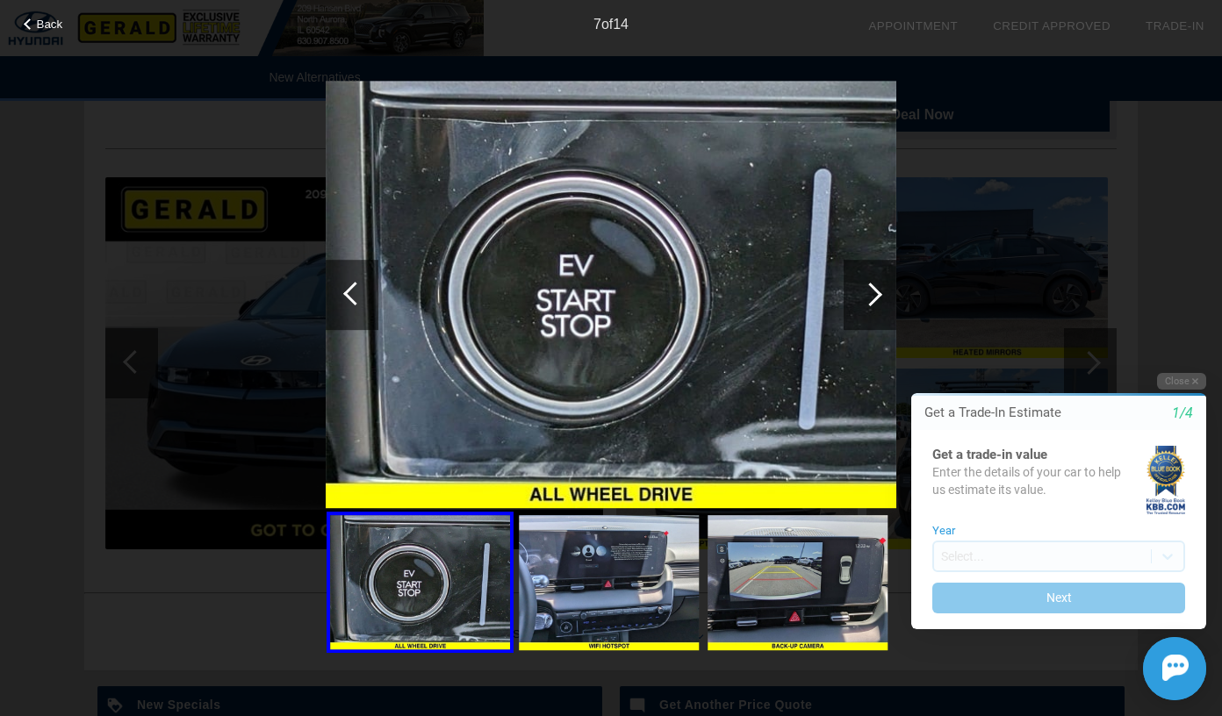
click at [347, 293] on div at bounding box center [355, 294] width 24 height 24
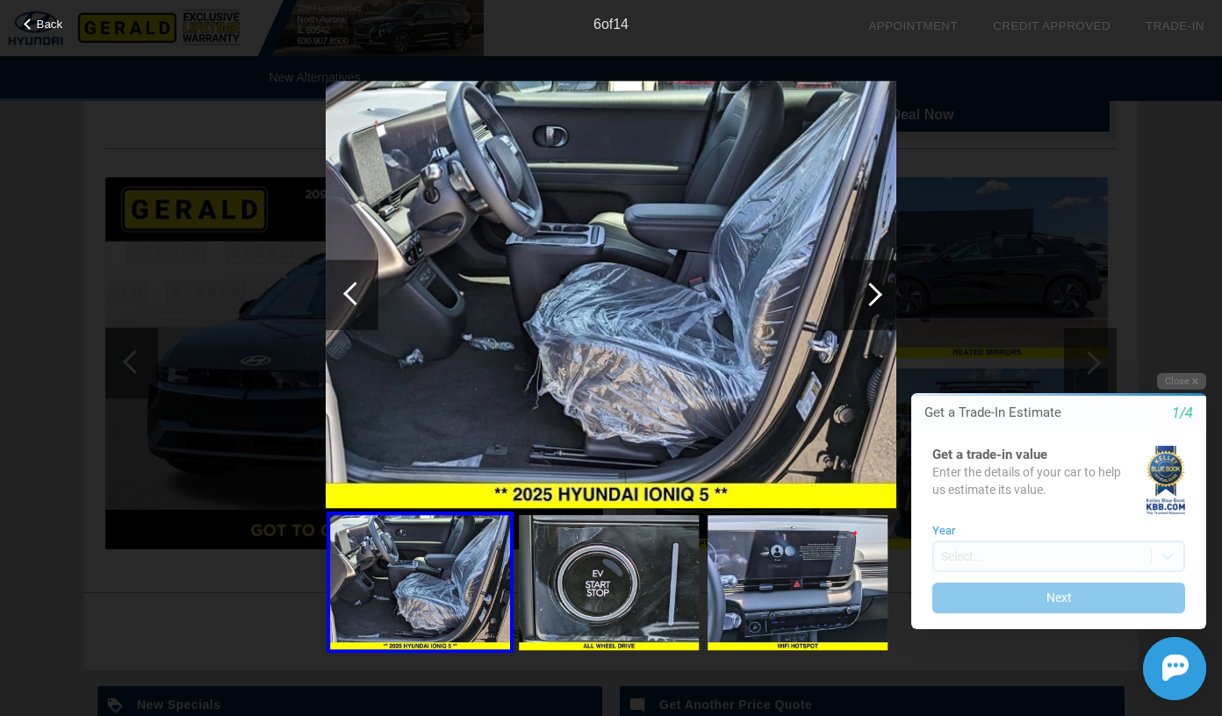
click at [347, 291] on div at bounding box center [355, 294] width 24 height 24
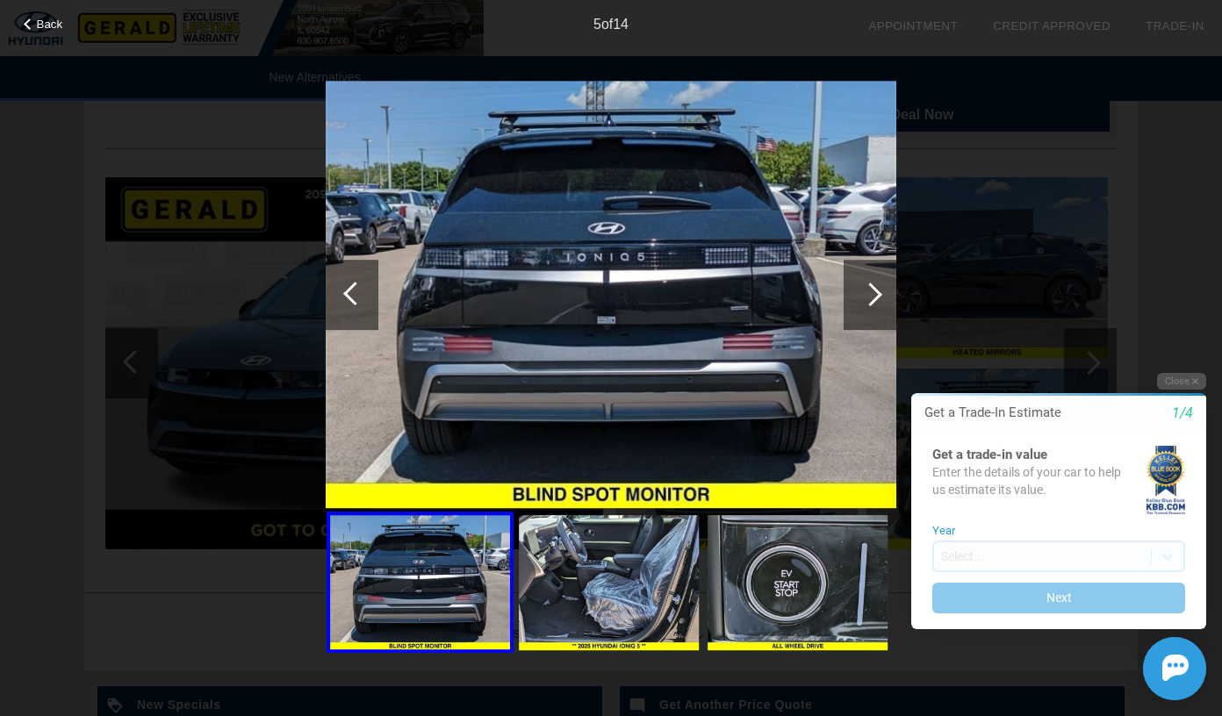
click at [347, 291] on div at bounding box center [355, 294] width 24 height 24
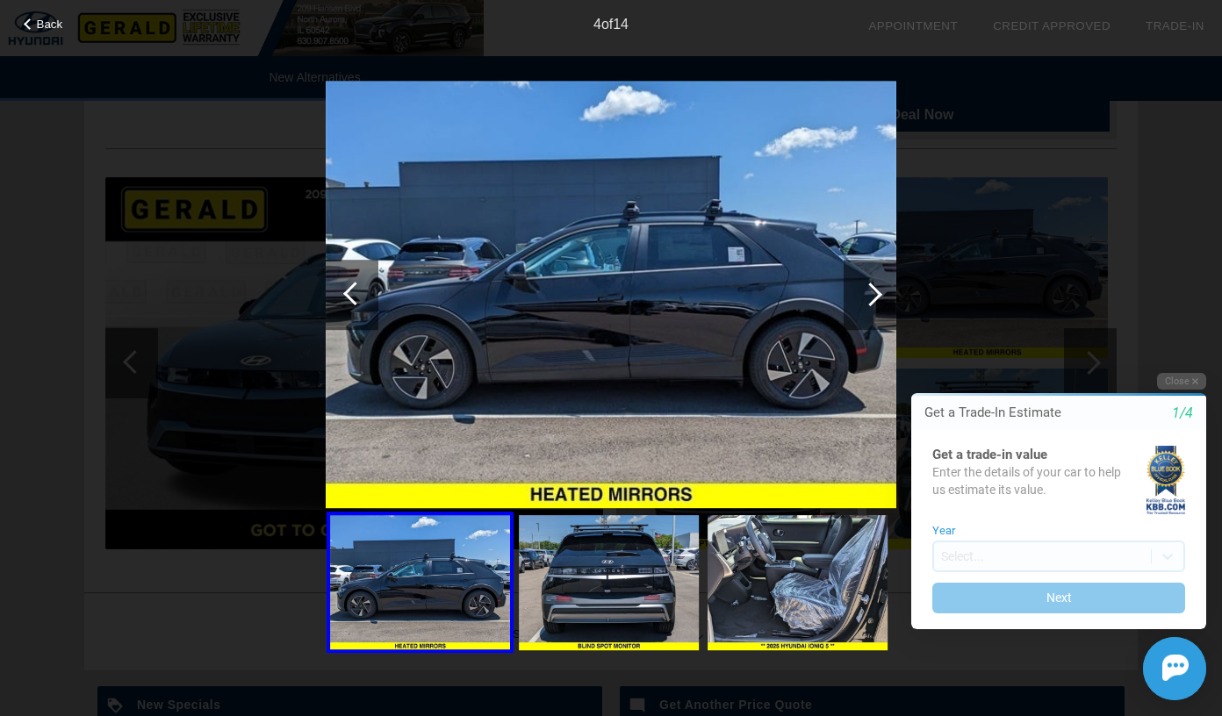
click at [347, 291] on div at bounding box center [355, 294] width 24 height 24
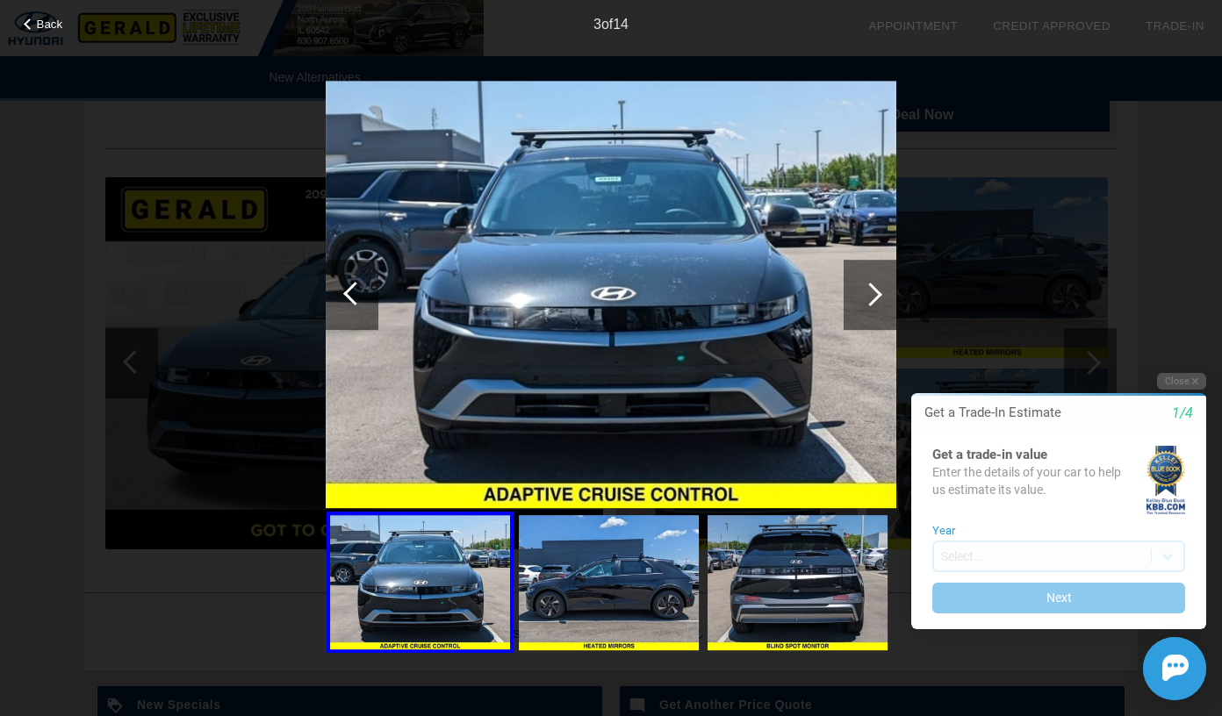
click at [347, 291] on div at bounding box center [355, 294] width 24 height 24
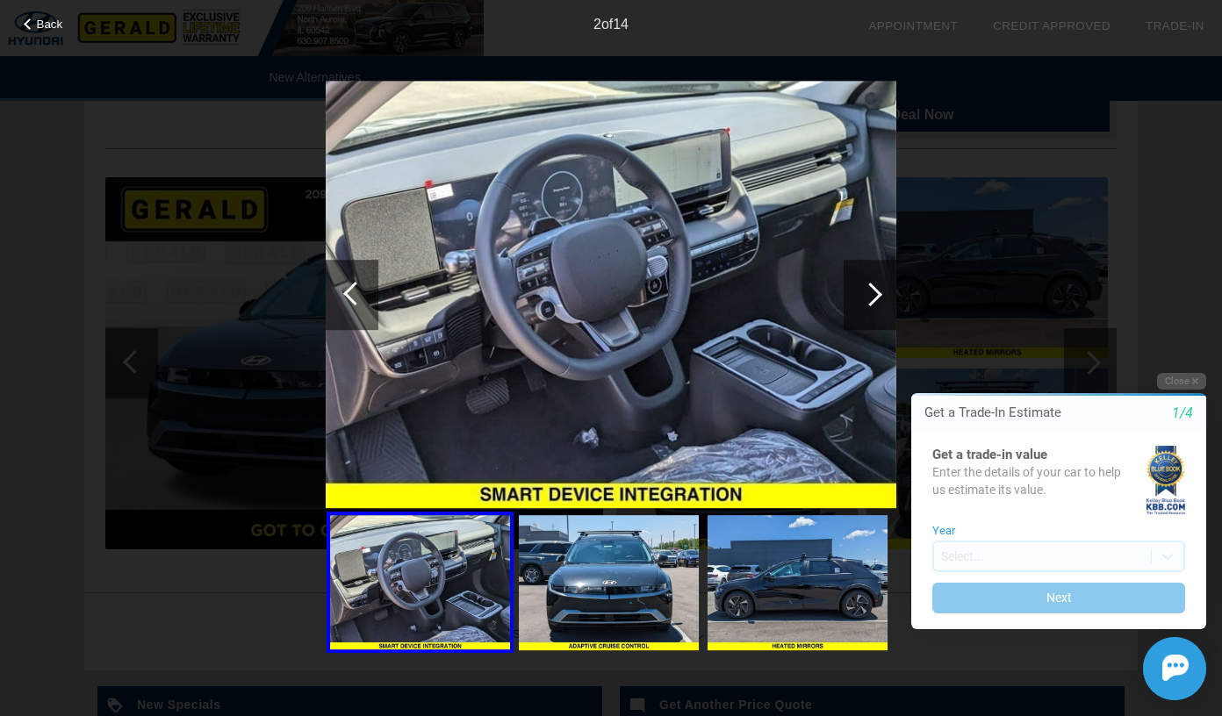
click at [347, 291] on div at bounding box center [355, 294] width 24 height 24
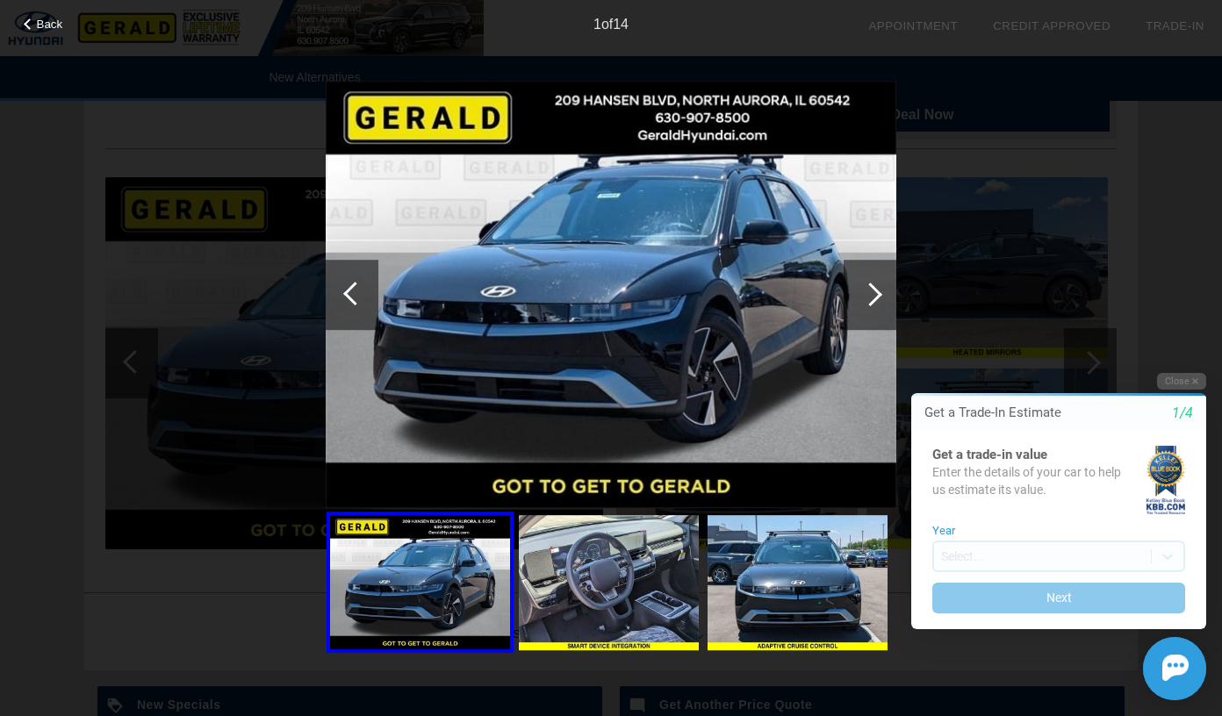
click at [347, 291] on div at bounding box center [355, 294] width 24 height 24
click at [1155, 149] on div "Back 1 of 14" at bounding box center [611, 358] width 1222 height 716
click at [1193, 382] on icon "button" at bounding box center [1195, 382] width 6 height 10
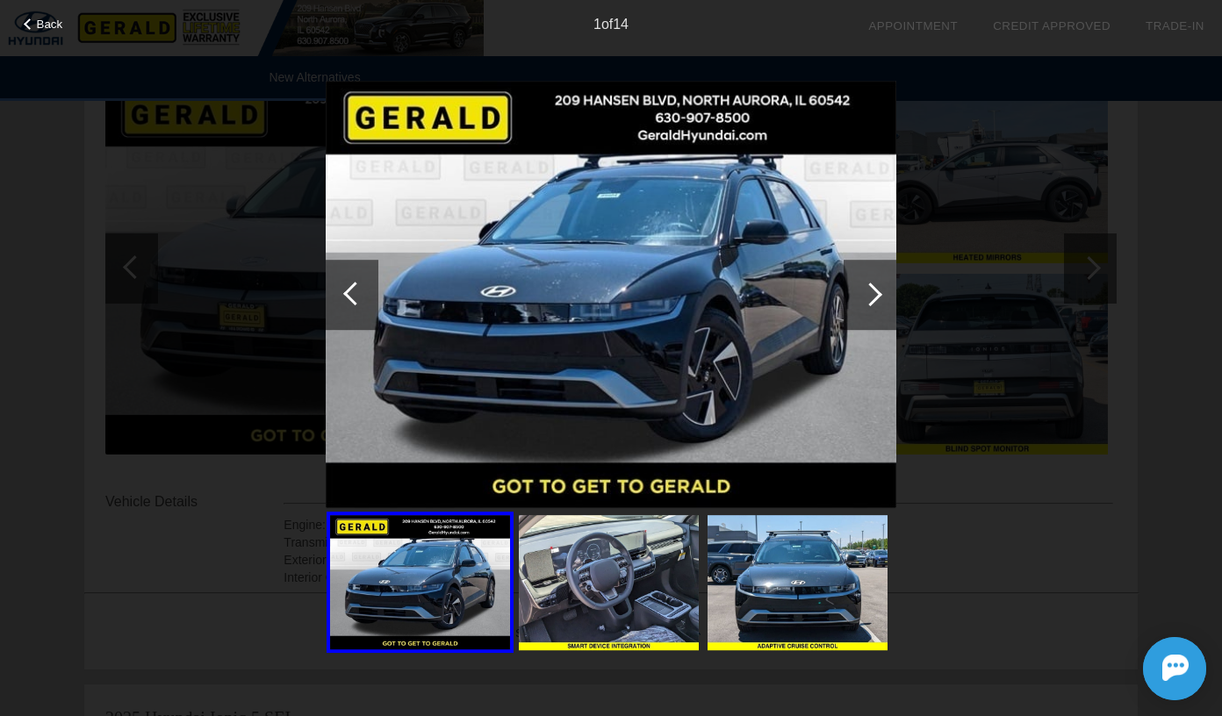
scroll to position [105, 0]
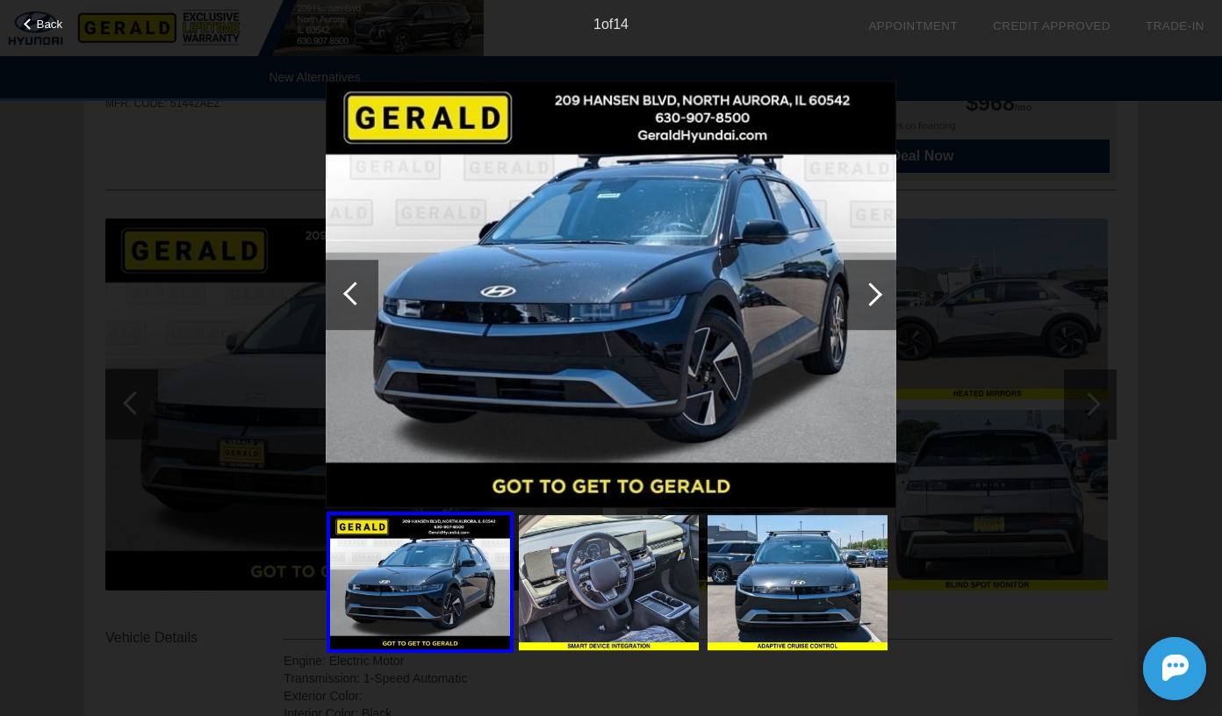
click at [1107, 45] on li "check_box Credit Approved" at bounding box center [1051, 26] width 153 height 53
click at [133, 179] on div "Back 1 of 14" at bounding box center [611, 358] width 1222 height 716
click at [166, 352] on div "Back 1 of 14" at bounding box center [611, 358] width 1222 height 716
click at [358, 294] on div at bounding box center [355, 294] width 24 height 24
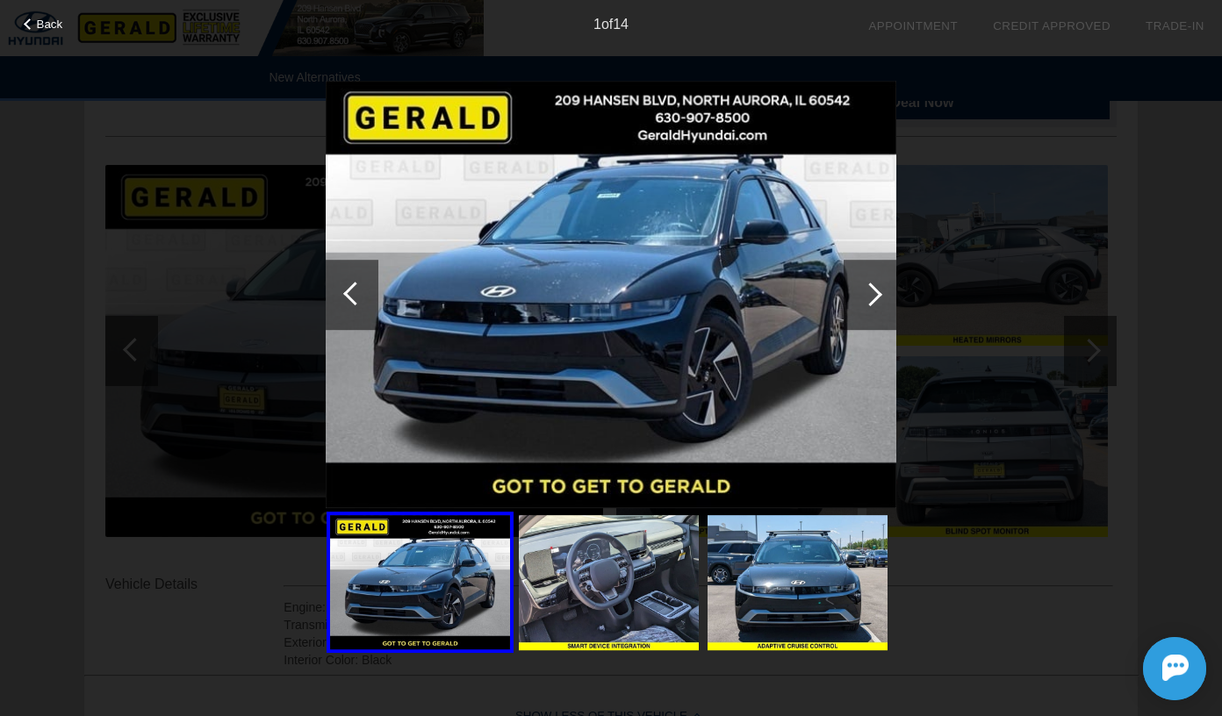
scroll to position [166, 0]
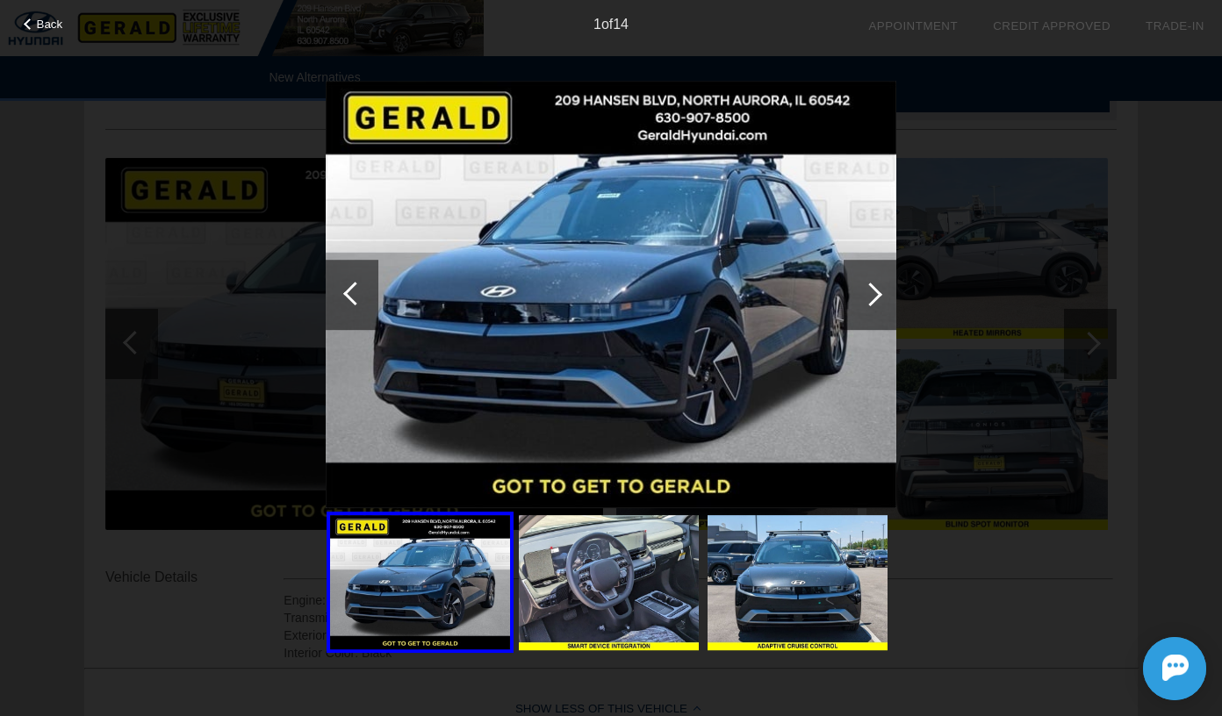
click at [1149, 151] on div "Back 1 of 14" at bounding box center [611, 358] width 1222 height 716
click at [99, 242] on div "Back 1 of 14" at bounding box center [611, 358] width 1222 height 716
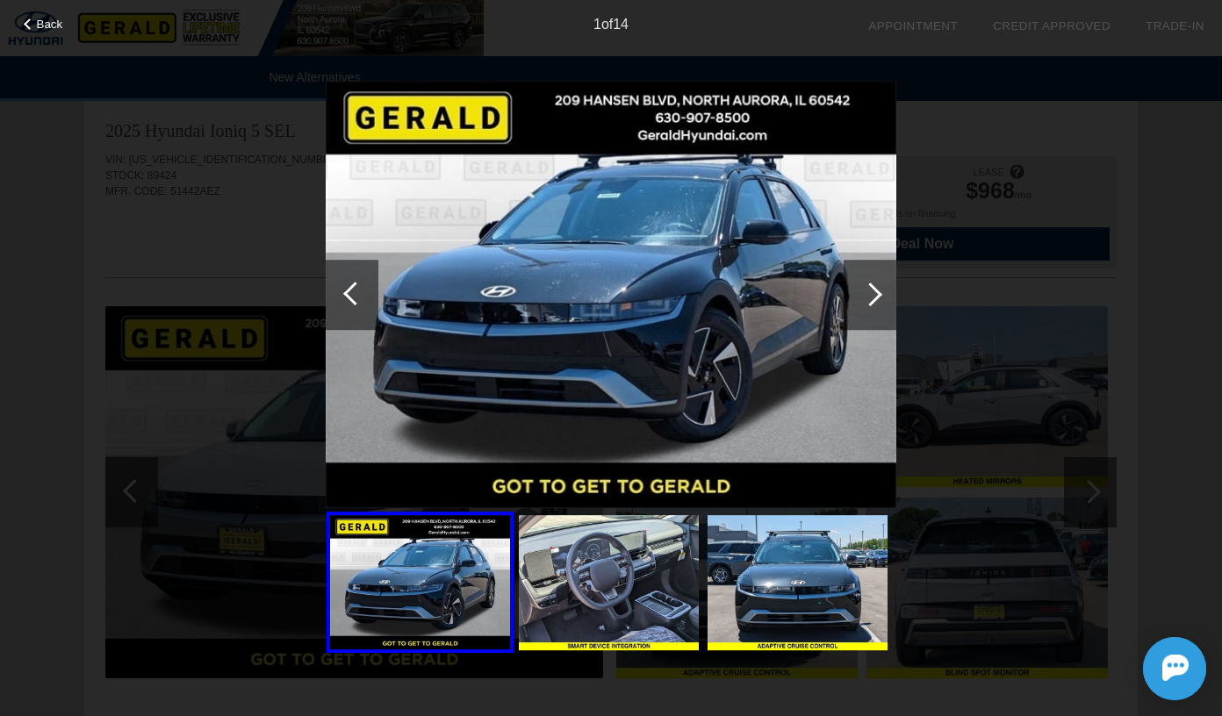
scroll to position [0, 0]
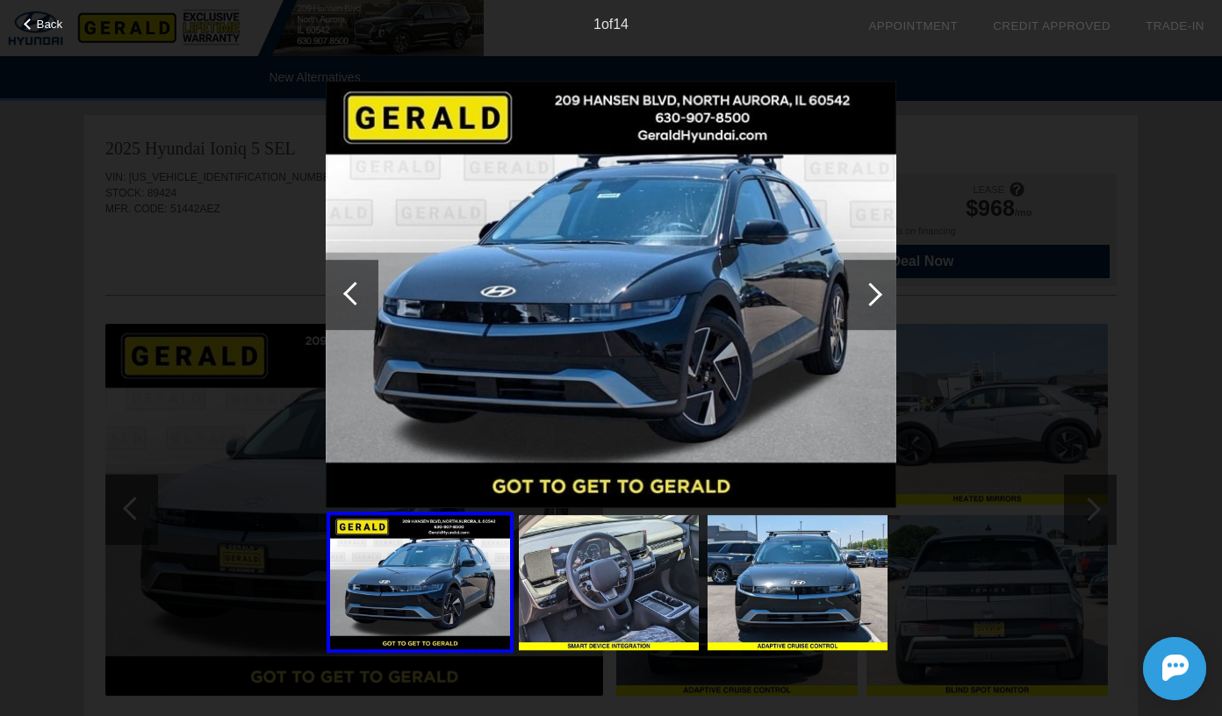
click at [320, 295] on div "Back 1 of 14" at bounding box center [611, 358] width 1222 height 716
click at [868, 103] on img at bounding box center [611, 295] width 571 height 428
click at [888, 88] on img at bounding box center [611, 295] width 571 height 428
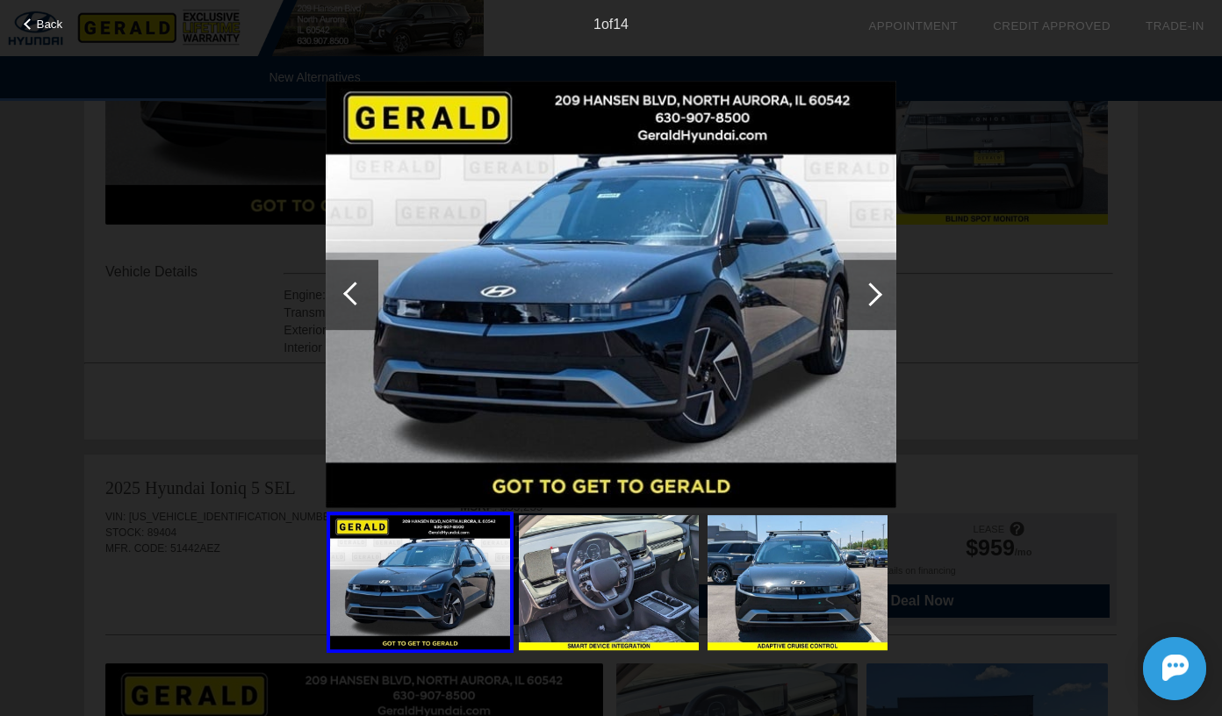
scroll to position [591, 0]
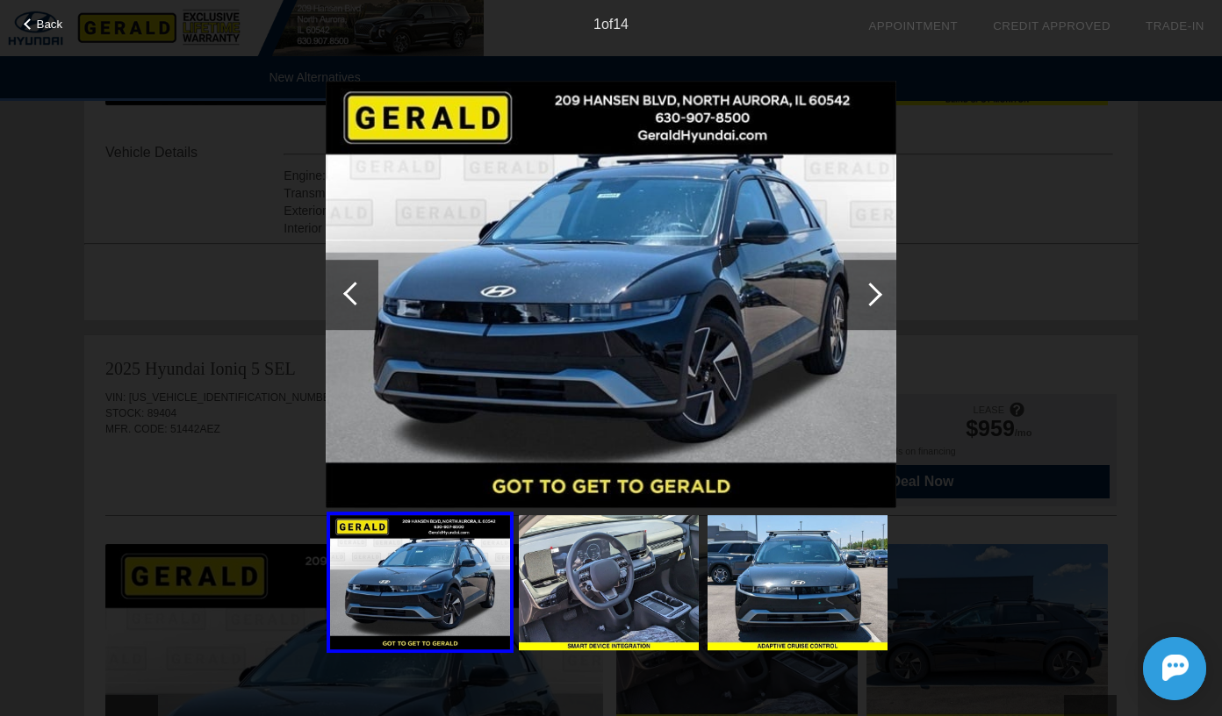
click at [355, 291] on div at bounding box center [355, 294] width 24 height 24
click at [334, 112] on img at bounding box center [611, 295] width 571 height 428
click at [274, 162] on div "Back 1 of 14" at bounding box center [611, 358] width 1222 height 716
click at [1066, 155] on div "Back 1 of 14" at bounding box center [611, 358] width 1222 height 716
click at [1066, 148] on div "Back 1 of 14" at bounding box center [611, 358] width 1222 height 716
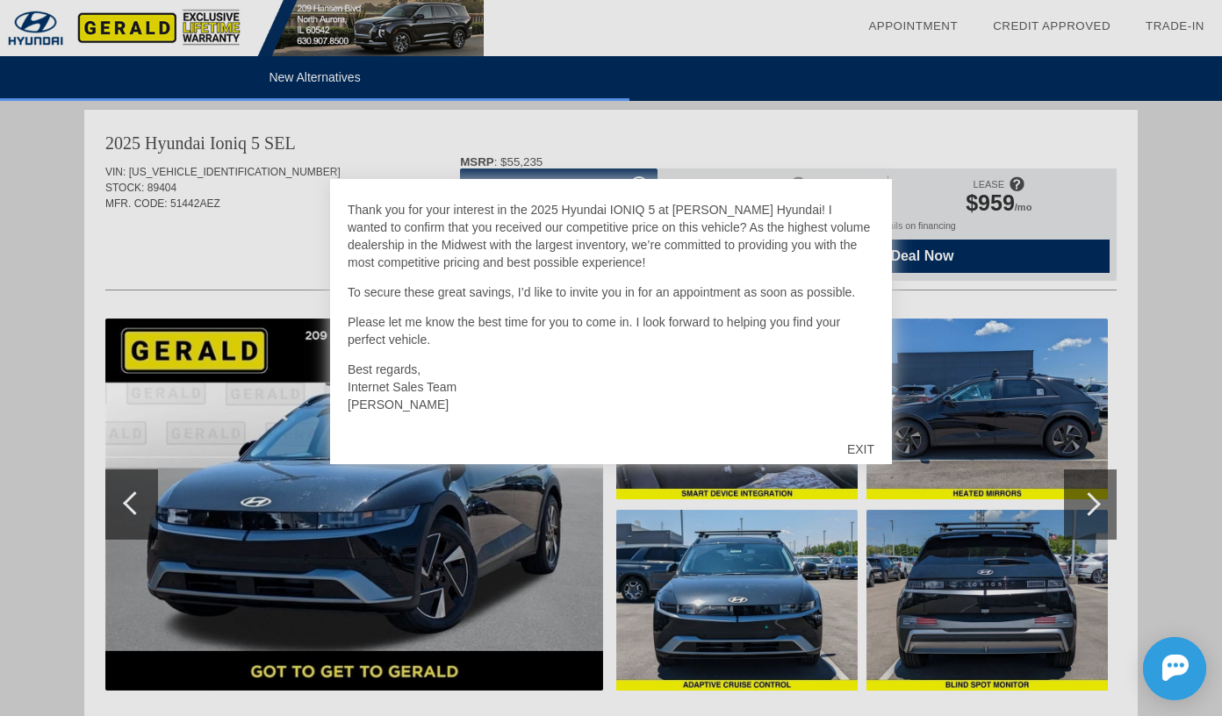
scroll to position [39, 0]
click at [860, 447] on div "EXIT" at bounding box center [861, 449] width 62 height 53
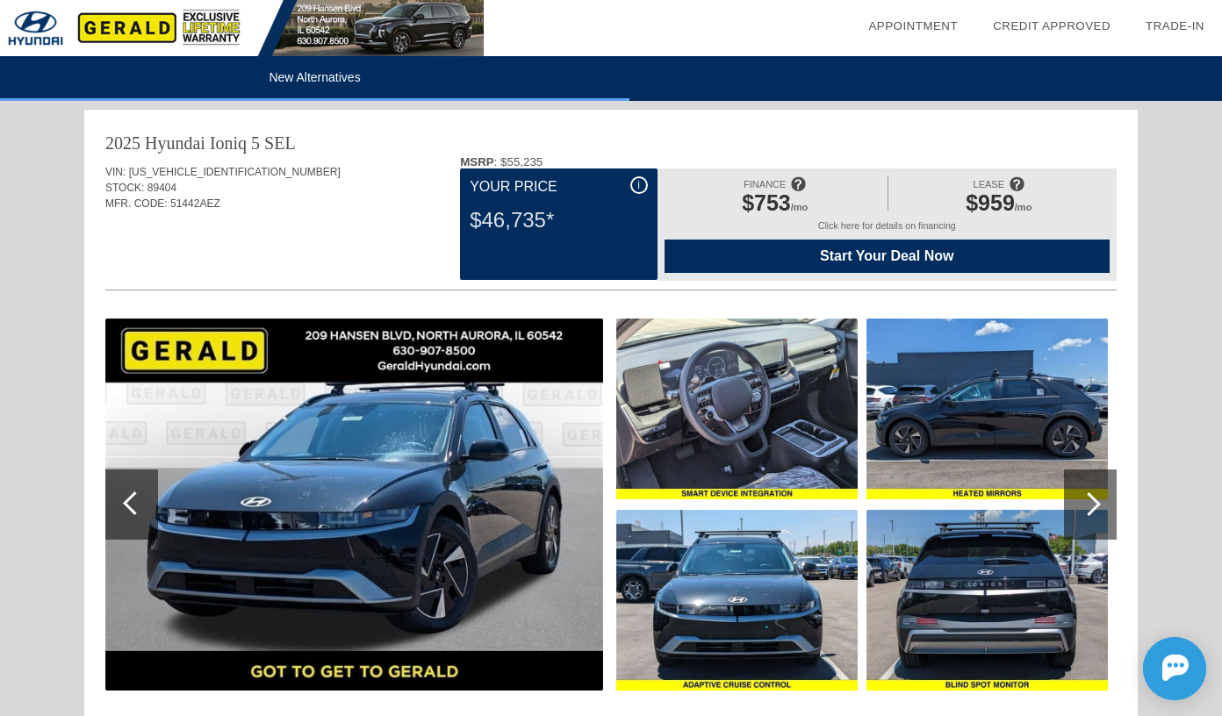
click at [1074, 253] on span "Start Your Deal Now" at bounding box center [886, 256] width 401 height 16
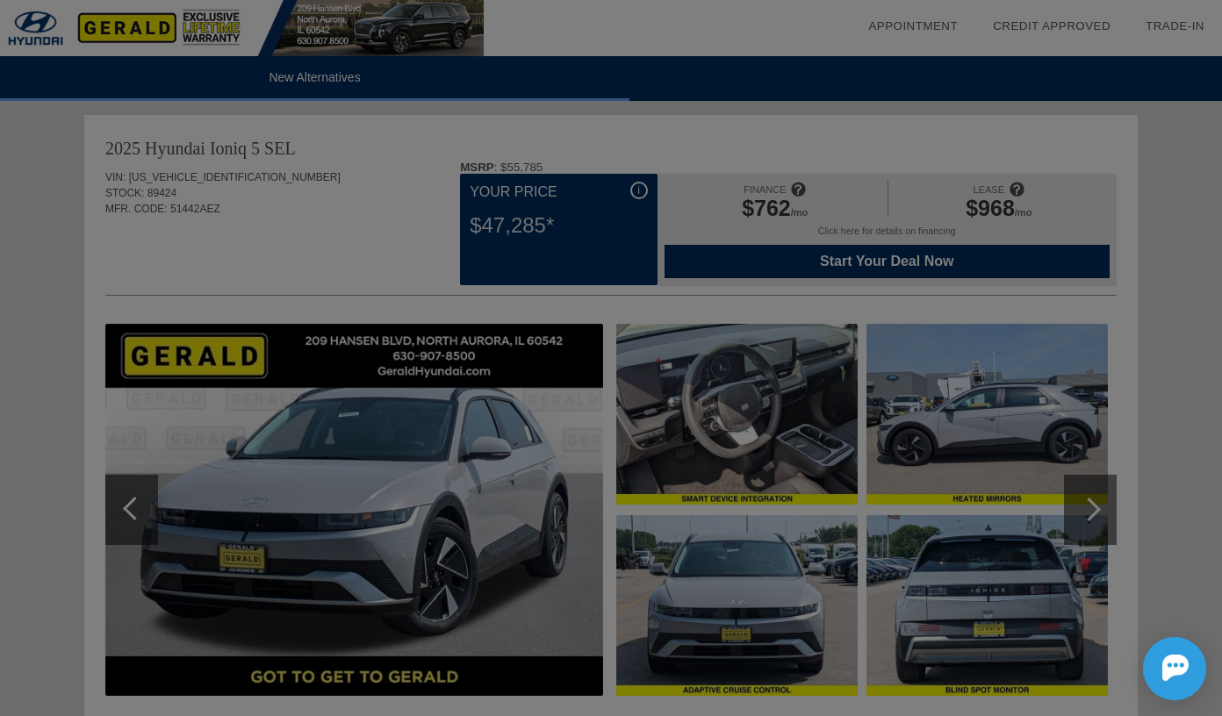
scroll to position [0, 0]
